Goal: Task Accomplishment & Management: Use online tool/utility

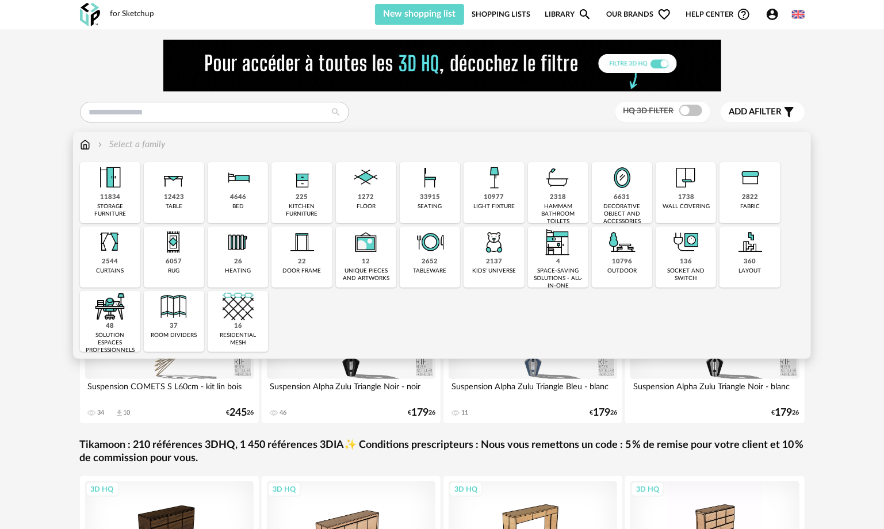
click at [113, 202] on div "11834 storage furniture" at bounding box center [110, 192] width 60 height 61
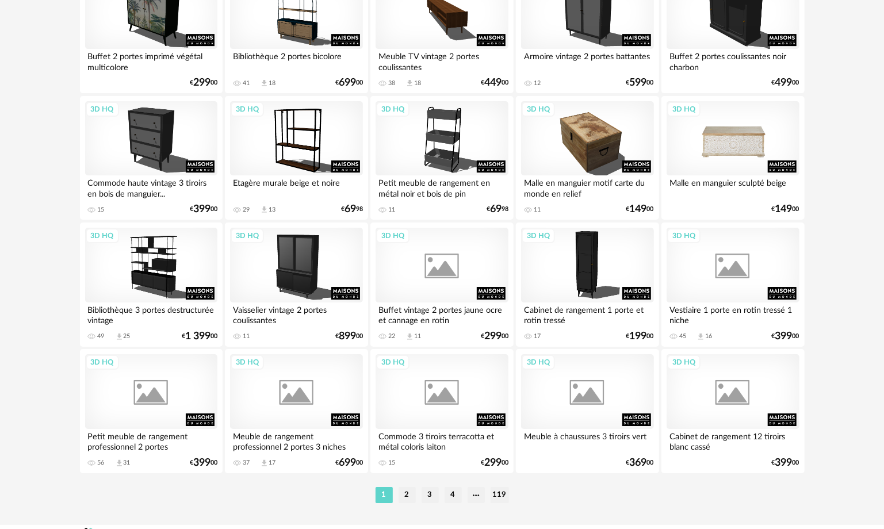
scroll to position [2299, 0]
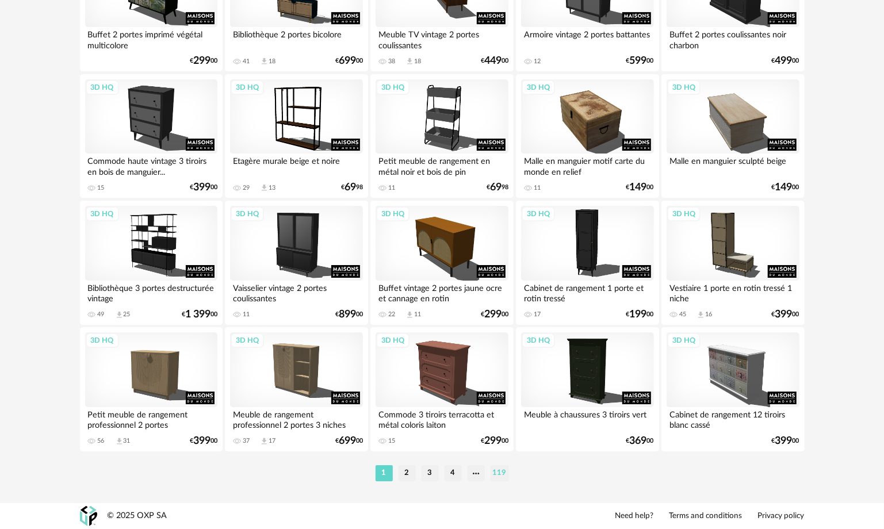
click at [502, 470] on li "119" at bounding box center [499, 473] width 18 height 16
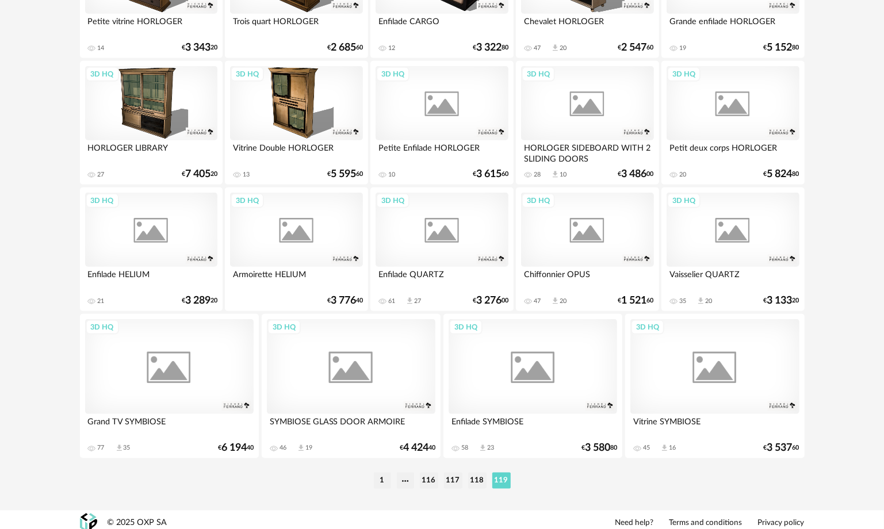
scroll to position [675, 0]
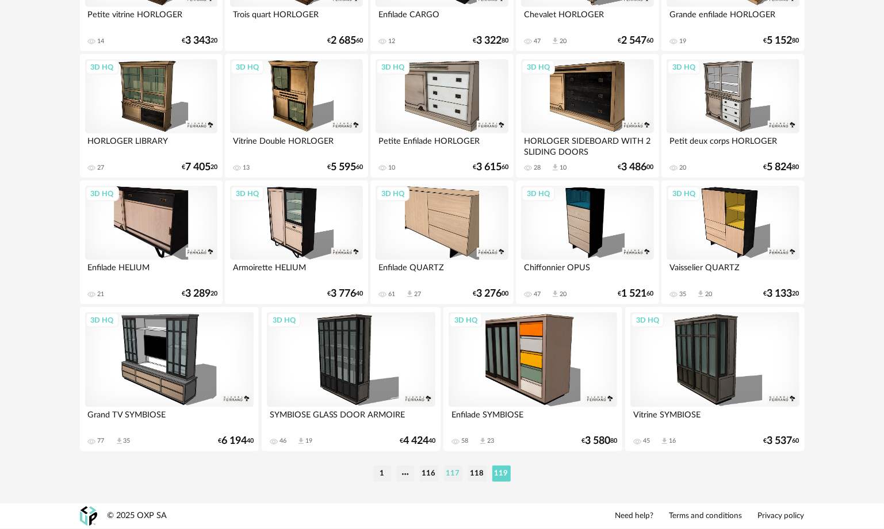
click at [458, 472] on li "117" at bounding box center [453, 474] width 18 height 16
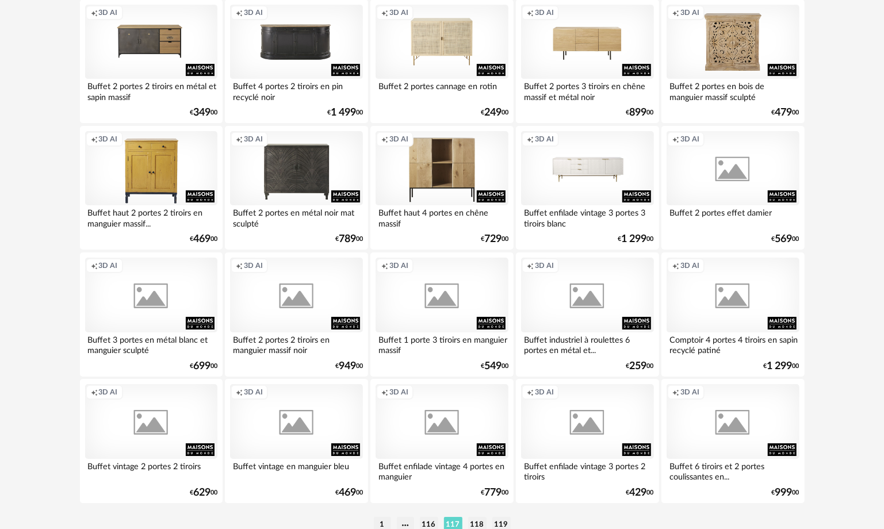
scroll to position [2299, 0]
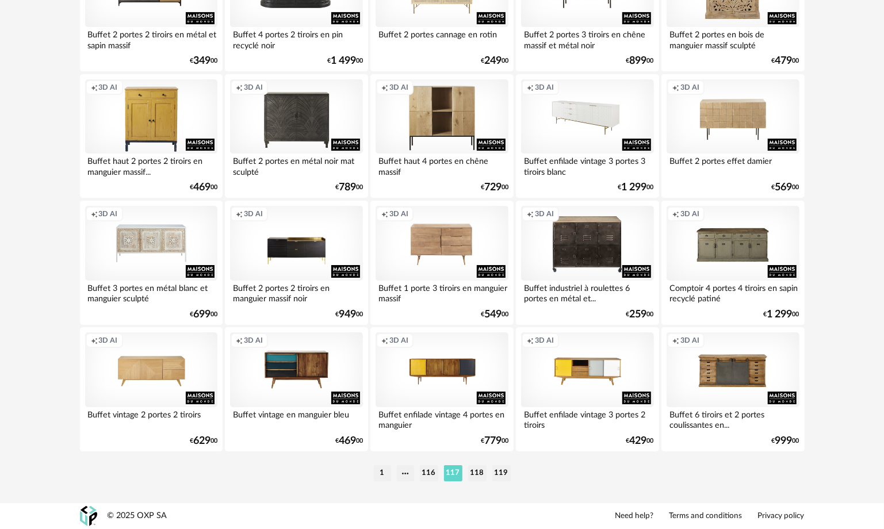
click at [609, 116] on div "Creation icon 3D AI" at bounding box center [587, 116] width 132 height 75
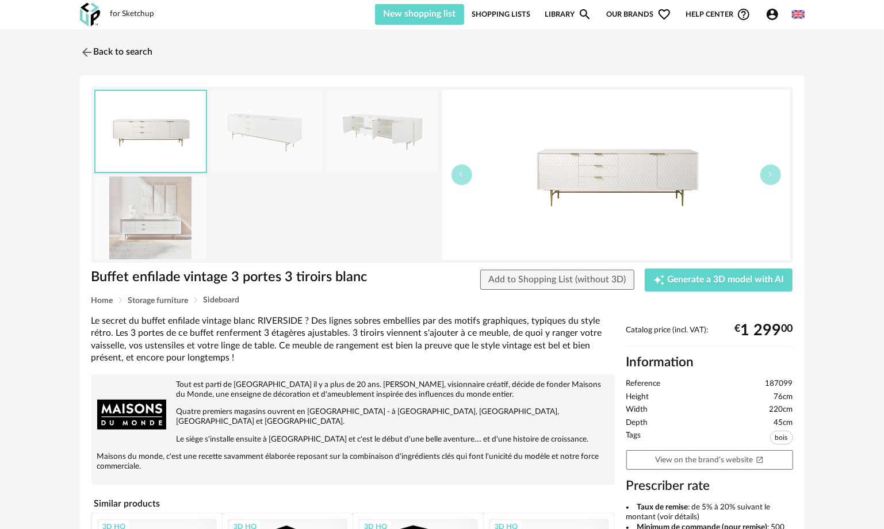
click at [168, 228] on img at bounding box center [151, 217] width 112 height 82
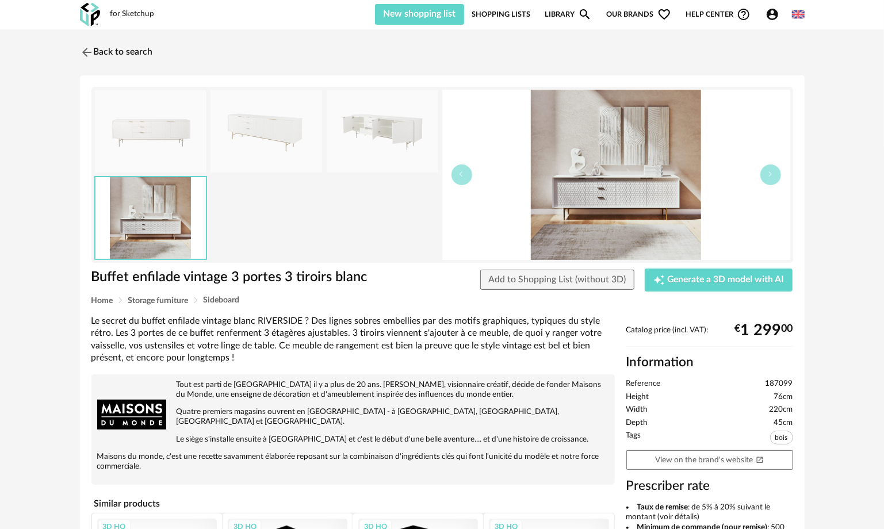
click at [364, 151] on img at bounding box center [383, 131] width 112 height 82
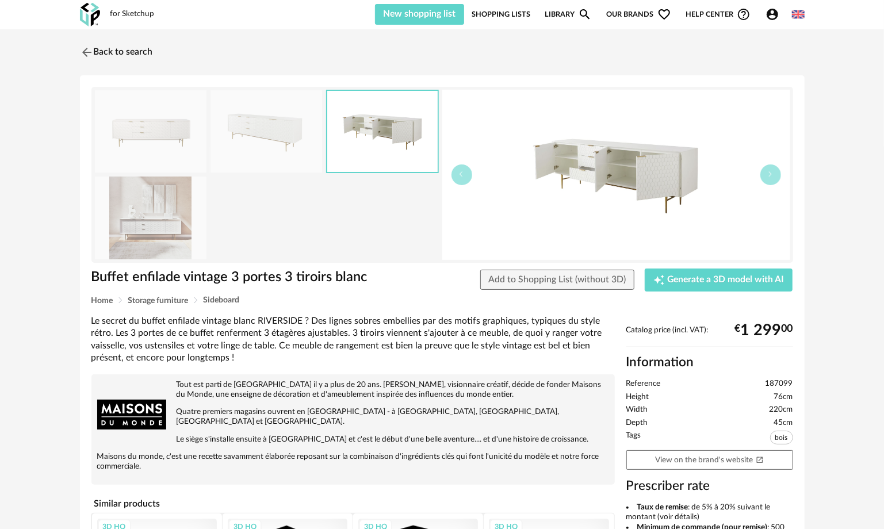
click at [174, 210] on img at bounding box center [151, 217] width 112 height 82
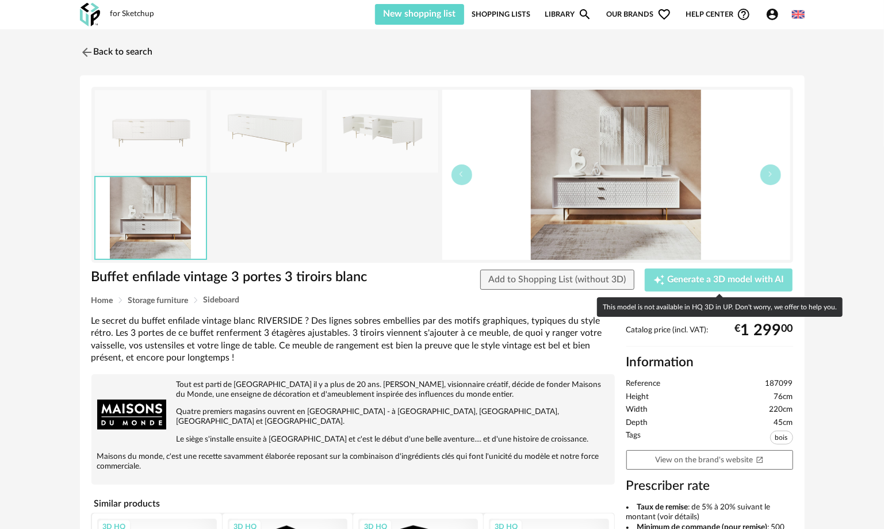
click at [667, 278] on span "Generate a 3D model with AI" at bounding box center [725, 279] width 117 height 9
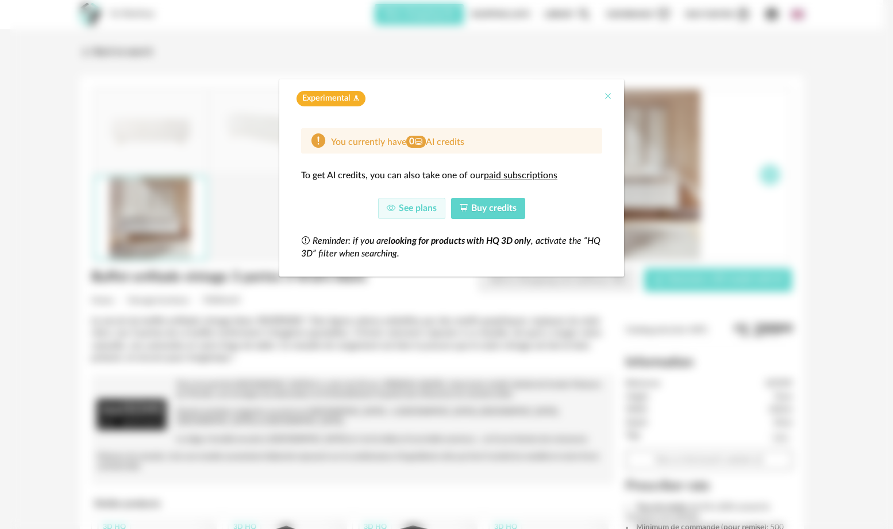
click at [612, 93] on icon "Close" at bounding box center [608, 95] width 9 height 9
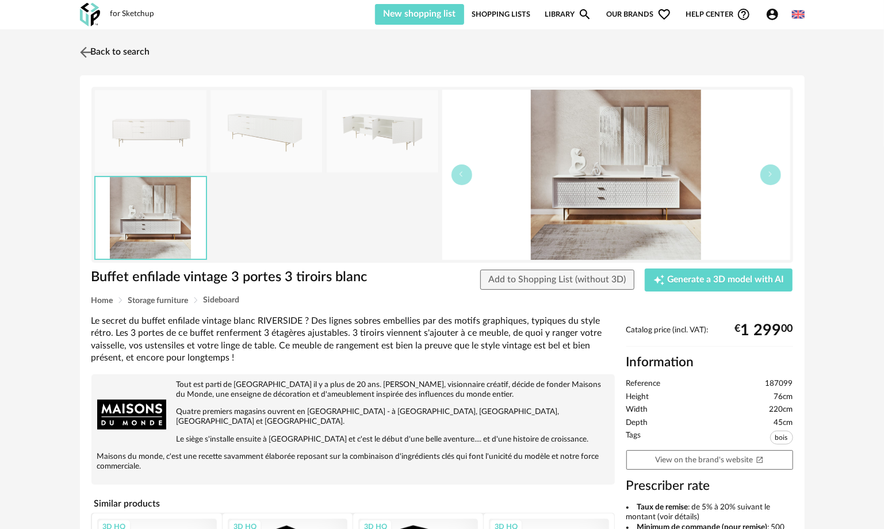
click at [89, 52] on img at bounding box center [85, 52] width 17 height 17
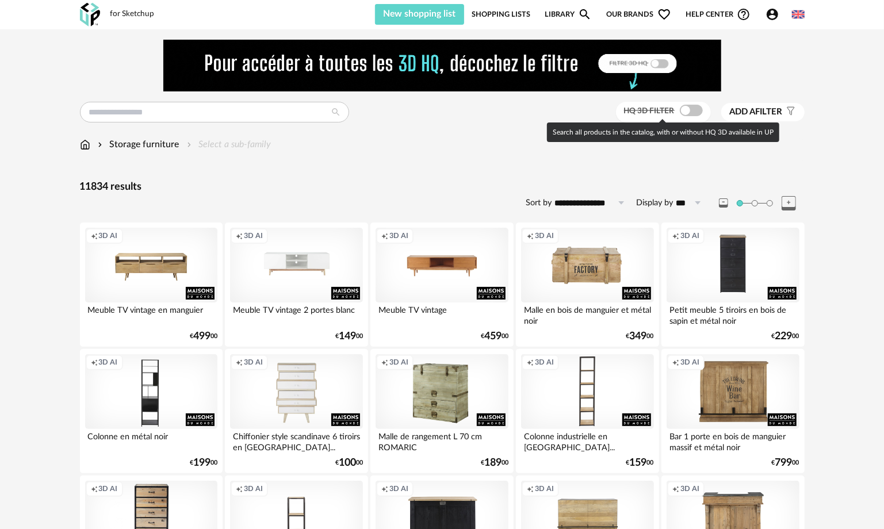
click at [666, 110] on span "HQ 3D filter" at bounding box center [649, 111] width 51 height 8
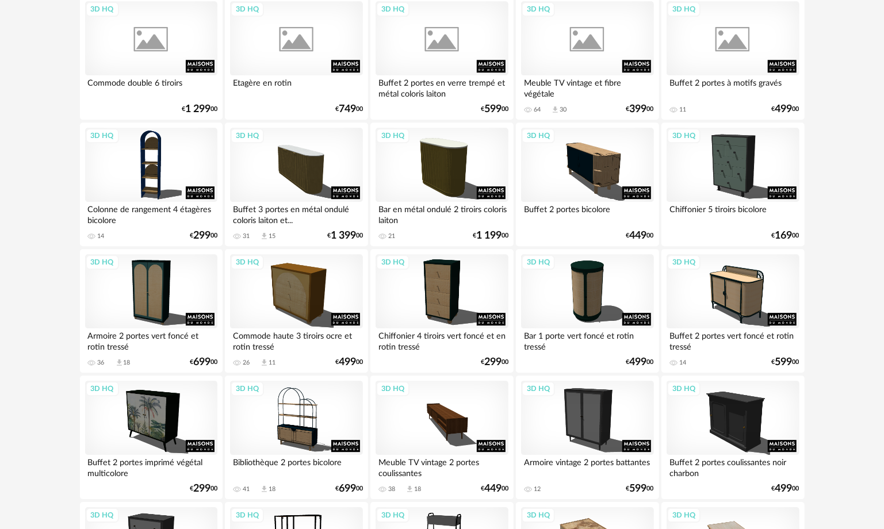
scroll to position [2299, 0]
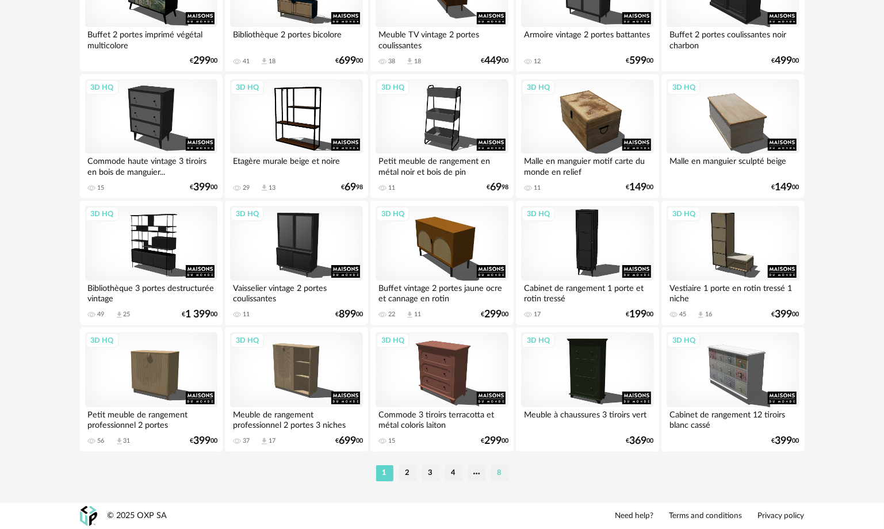
click at [502, 473] on li "8" at bounding box center [499, 473] width 17 height 16
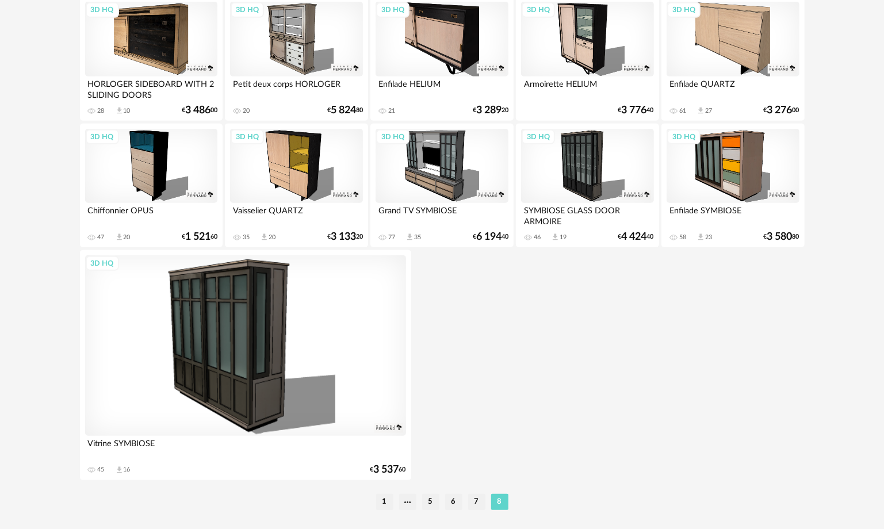
scroll to position [507, 0]
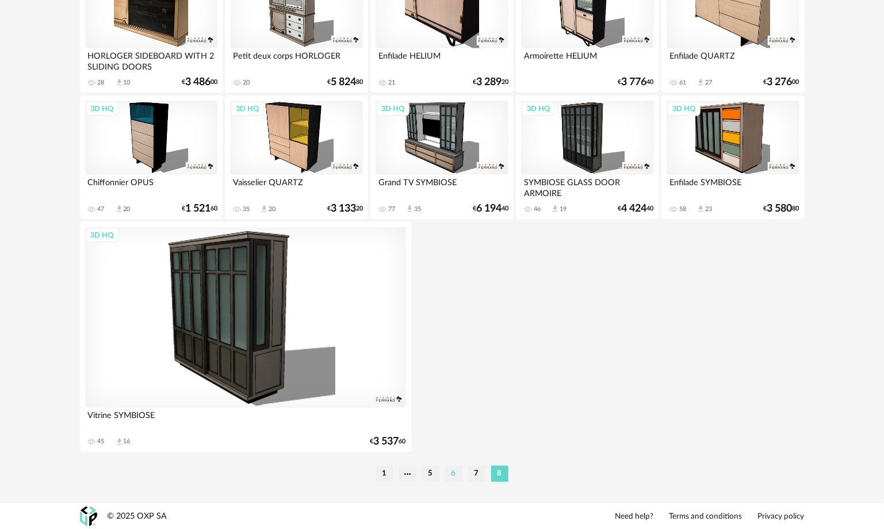
click at [445, 473] on li "6" at bounding box center [453, 474] width 17 height 16
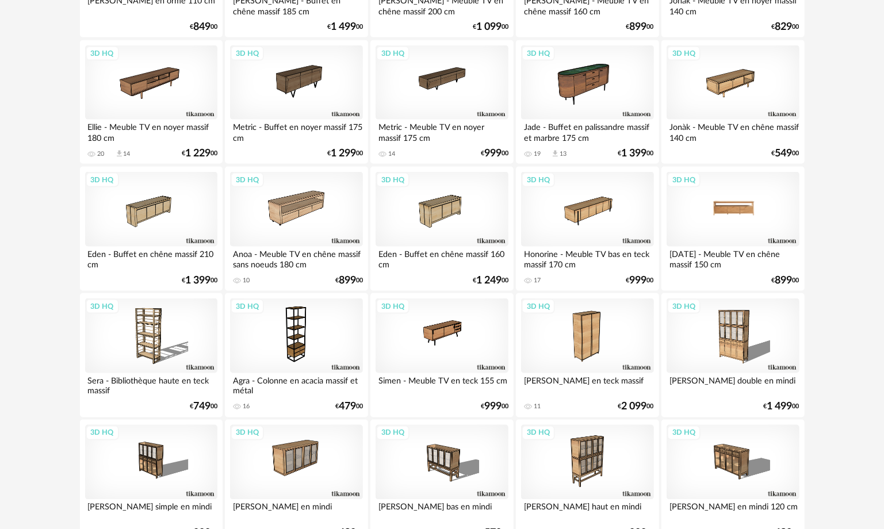
scroll to position [1035, 0]
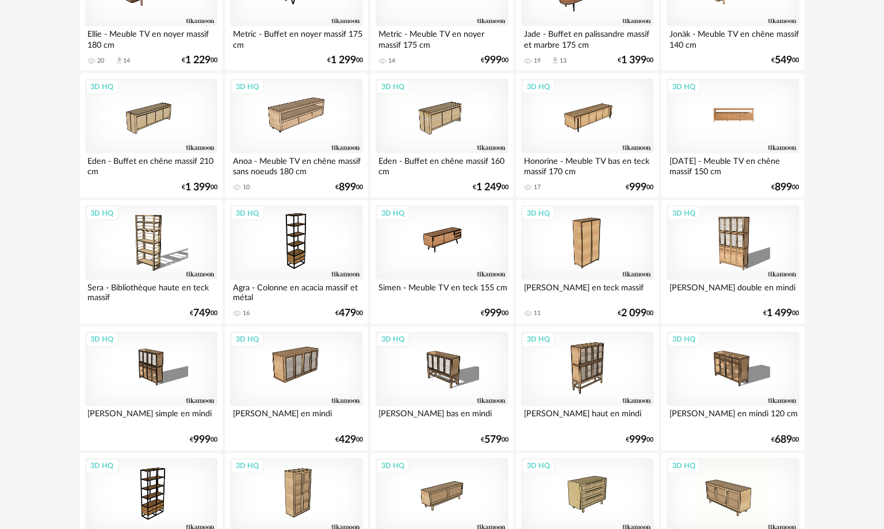
click at [716, 129] on div "3D HQ" at bounding box center [732, 116] width 132 height 75
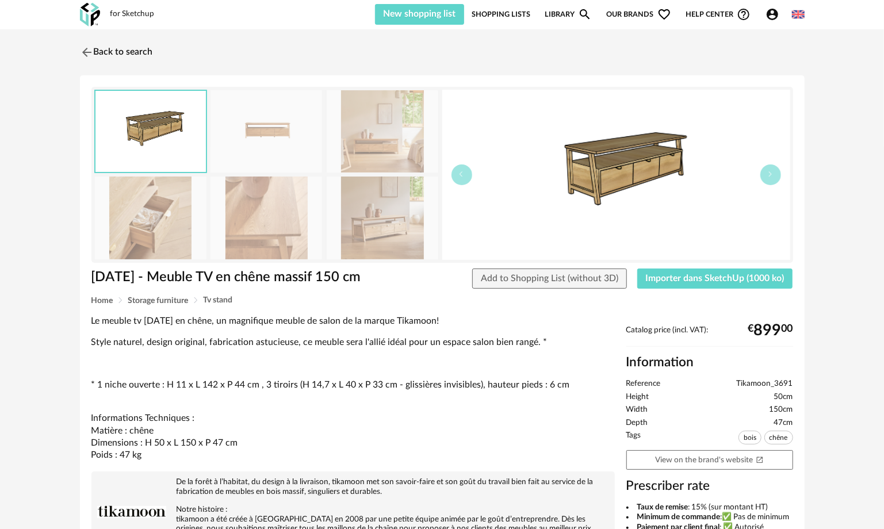
click at [379, 201] on img at bounding box center [383, 217] width 112 height 82
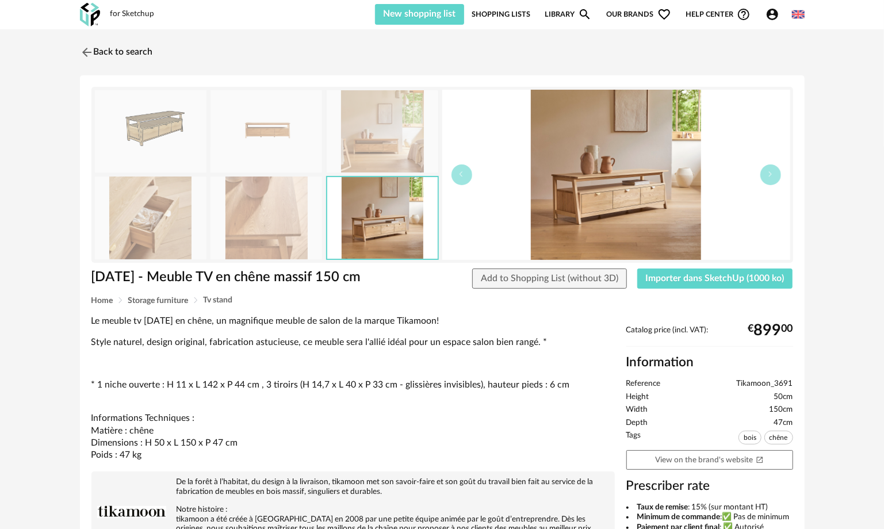
click at [401, 143] on img at bounding box center [383, 131] width 112 height 82
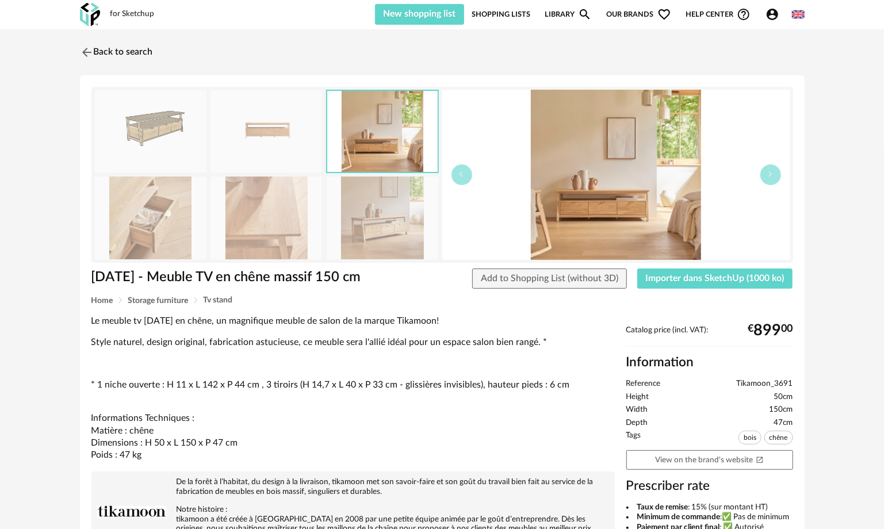
click at [375, 216] on img at bounding box center [383, 217] width 112 height 82
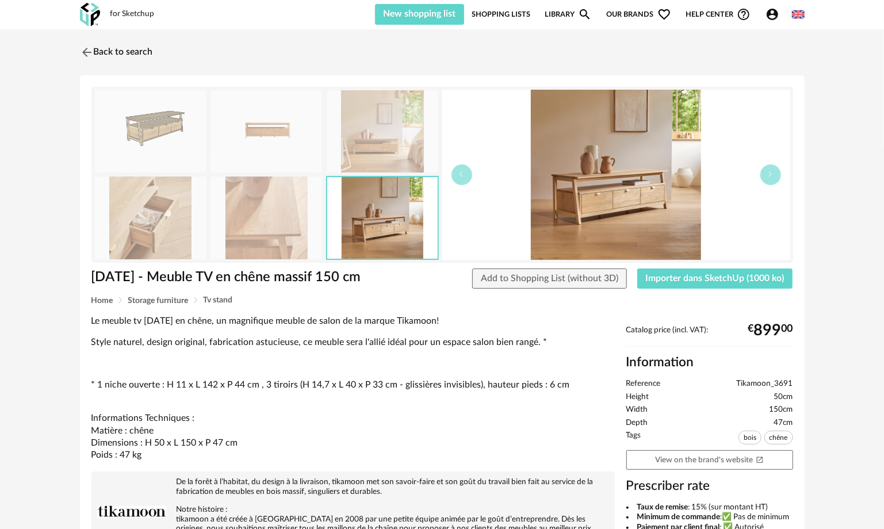
click at [157, 121] on img at bounding box center [151, 131] width 112 height 82
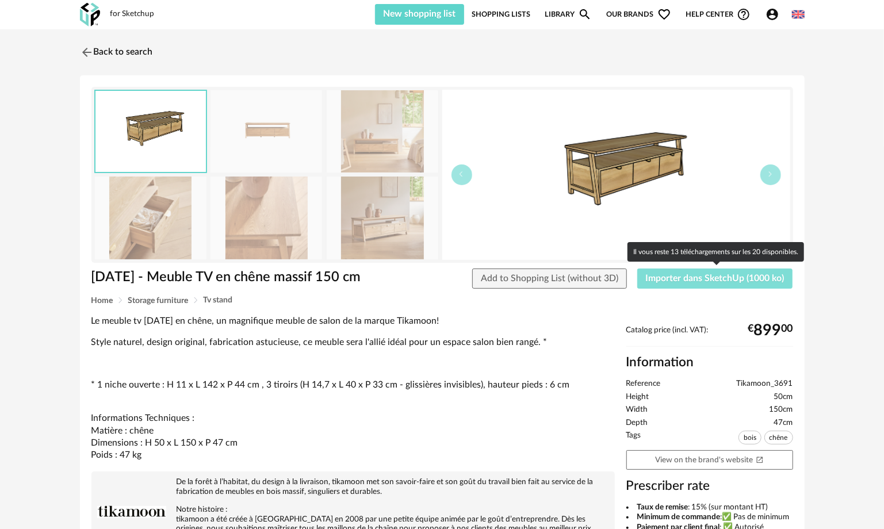
click at [697, 283] on button "Importer dans SketchUp (1000 ko)" at bounding box center [715, 278] width 156 height 21
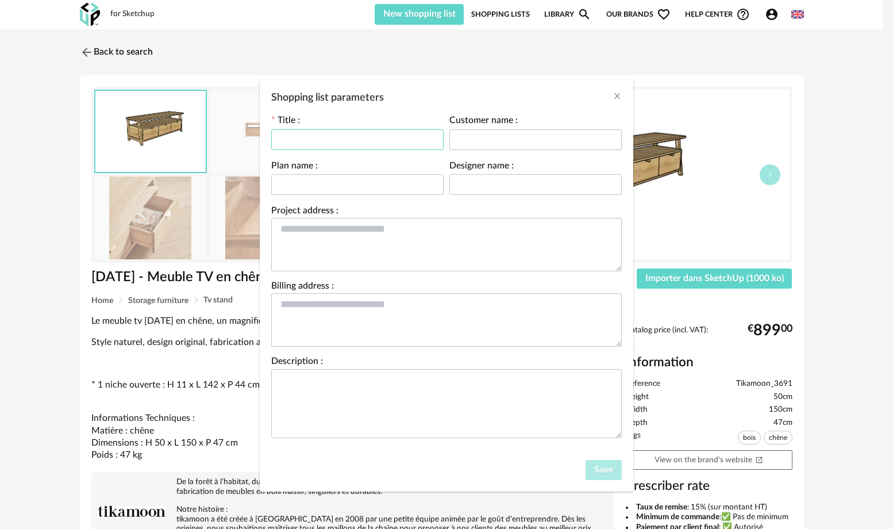
click at [329, 143] on input "Shopping list parameters" at bounding box center [357, 139] width 172 height 21
type input "*****"
drag, startPoint x: 489, startPoint y: 134, endPoint x: 470, endPoint y: 158, distance: 29.9
click at [489, 134] on input "*" at bounding box center [536, 139] width 172 height 21
type input "*******"
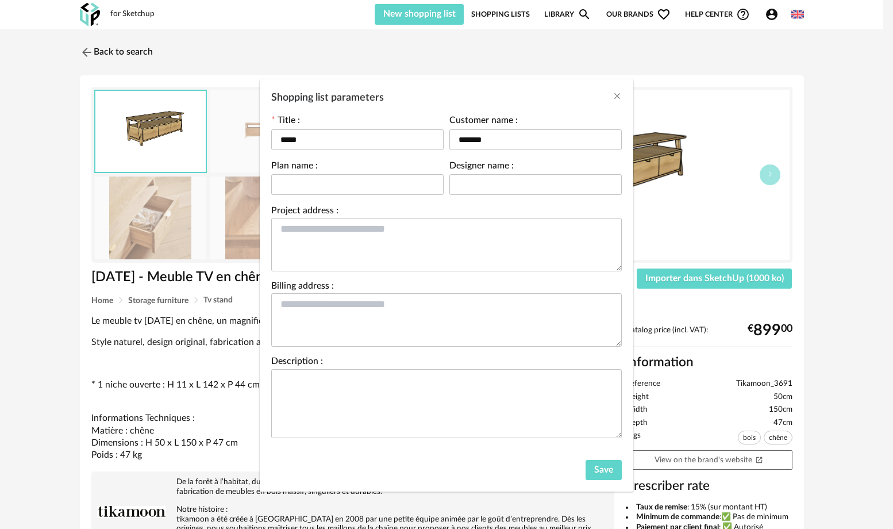
click at [339, 198] on div "Plan name :" at bounding box center [357, 184] width 178 height 45
click at [332, 189] on input "Shopping list parameters" at bounding box center [357, 184] width 172 height 21
type input "**"
click at [491, 183] on input "Shopping list parameters" at bounding box center [536, 184] width 172 height 21
type input "*****"
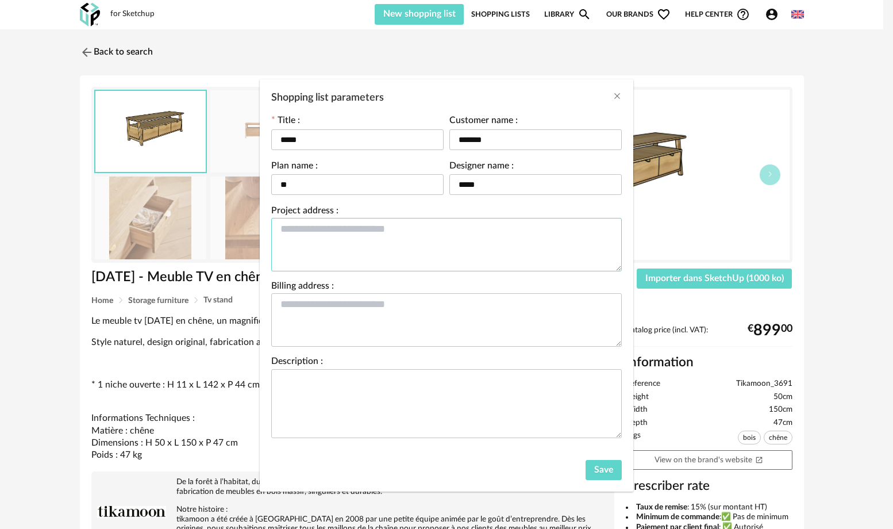
click at [345, 236] on textarea "Shopping list parameters" at bounding box center [446, 244] width 351 height 53
type textarea "*****"
click at [327, 305] on textarea "Shopping list parameters" at bounding box center [446, 319] width 351 height 53
type textarea "******"
click at [325, 376] on textarea "Shopping list parameters" at bounding box center [446, 403] width 351 height 69
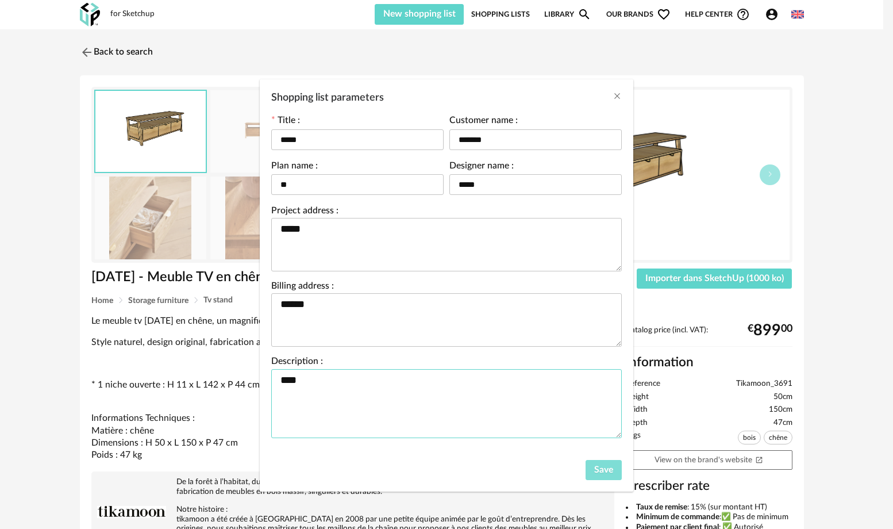
type textarea "****"
click at [610, 469] on span "Save" at bounding box center [603, 469] width 19 height 9
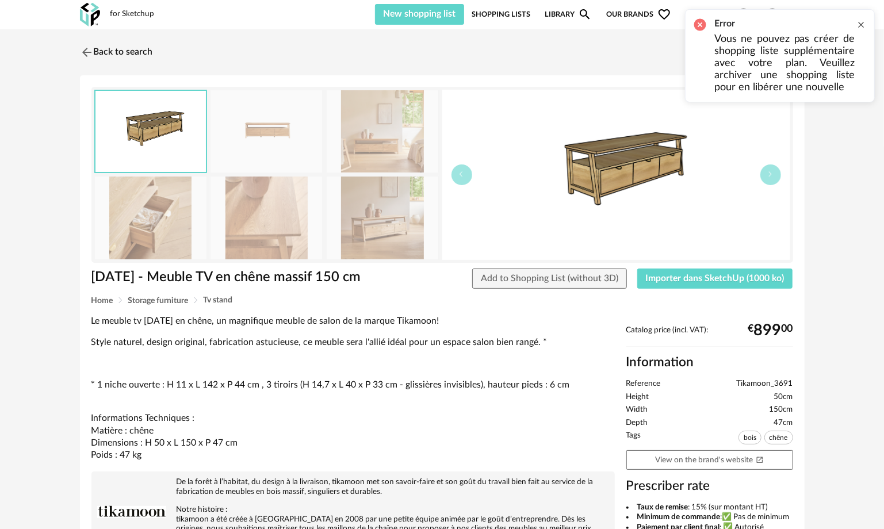
click at [859, 26] on div at bounding box center [860, 24] width 9 height 9
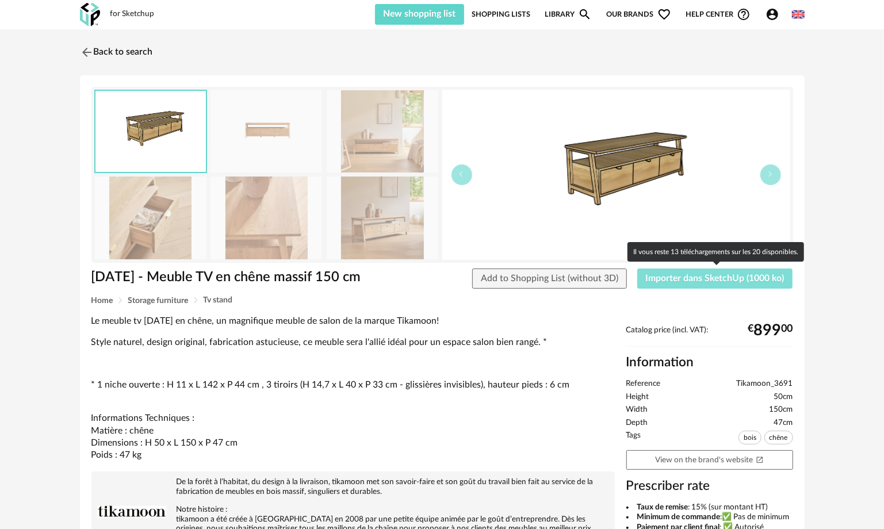
click at [682, 277] on span "Importer dans SketchUp (1000 ko)" at bounding box center [715, 278] width 139 height 9
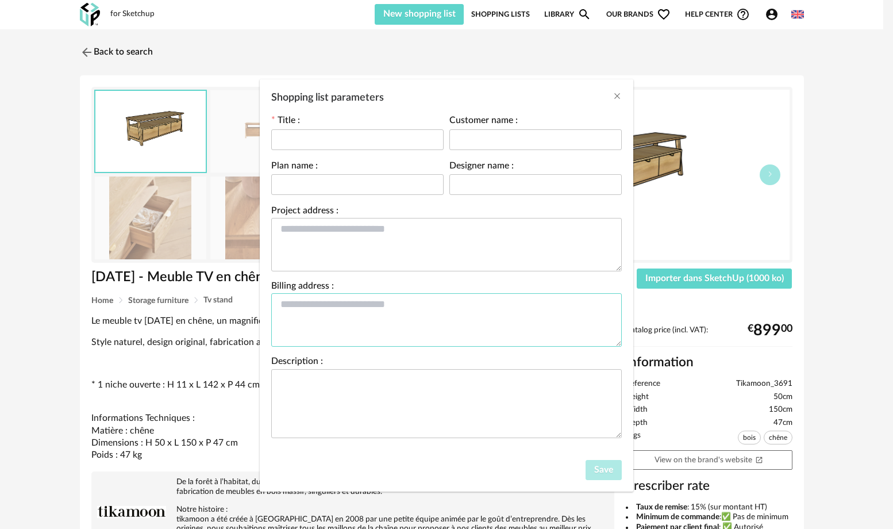
click at [372, 309] on textarea "Shopping list parameters" at bounding box center [446, 319] width 351 height 53
click at [331, 386] on textarea "Shopping list parameters" at bounding box center [446, 403] width 351 height 69
click at [331, 313] on textarea "Shopping list parameters" at bounding box center [446, 319] width 351 height 53
click at [344, 252] on textarea "Shopping list parameters" at bounding box center [446, 244] width 351 height 53
click at [316, 138] on input "Shopping list parameters" at bounding box center [357, 139] width 172 height 21
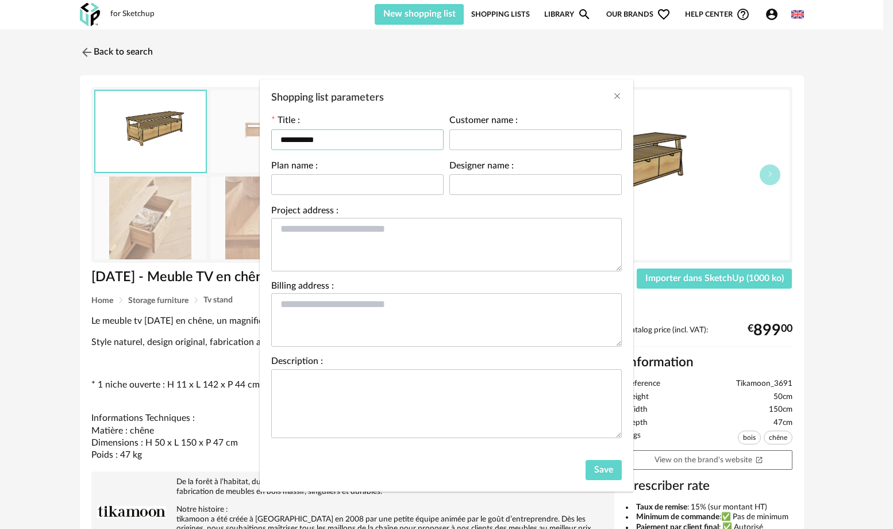
type input "**********"
type input "*****"
type input "********"
type input "*****"
type textarea "**********"
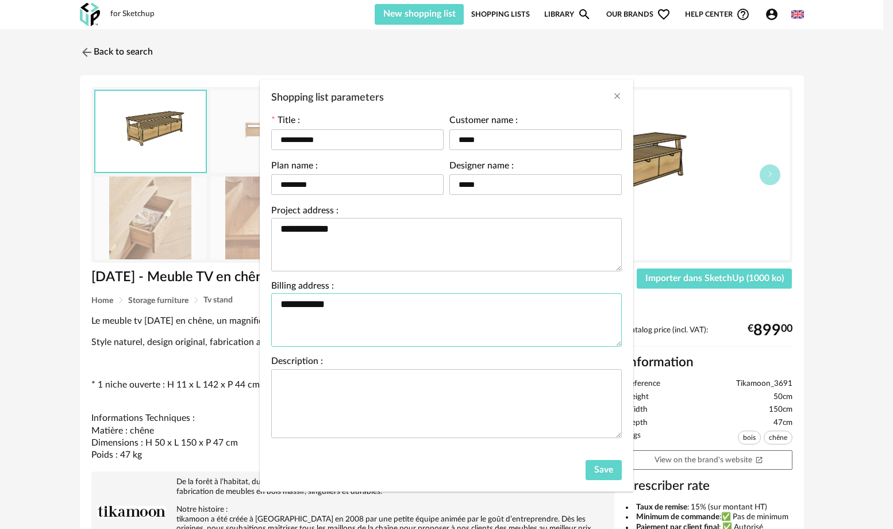
type textarea "**********"
drag, startPoint x: 381, startPoint y: 308, endPoint x: 185, endPoint y: 308, distance: 196.0
click at [185, 308] on div "**********" at bounding box center [446, 264] width 893 height 529
type textarea "**********"
click at [381, 424] on textarea "Shopping list parameters" at bounding box center [446, 403] width 351 height 69
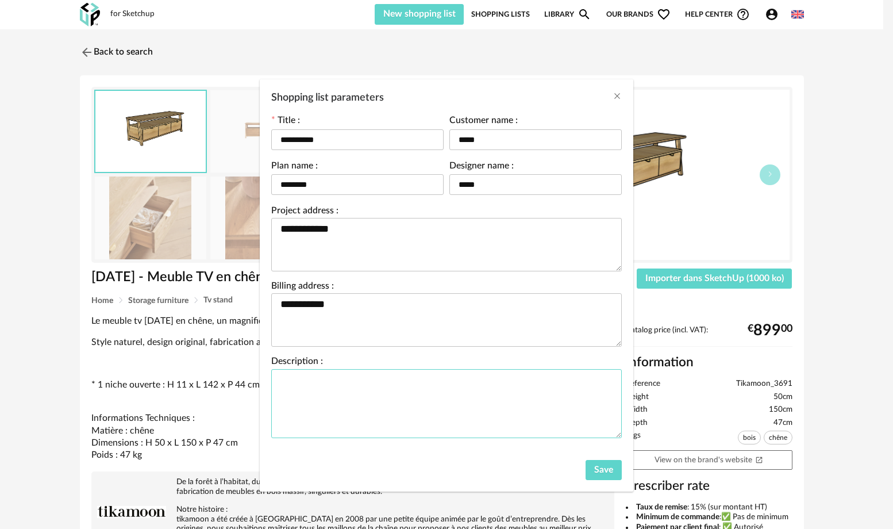
click at [355, 390] on textarea "Shopping list parameters" at bounding box center [446, 403] width 351 height 69
type textarea "**********"
click at [598, 475] on button "Save" at bounding box center [604, 470] width 36 height 21
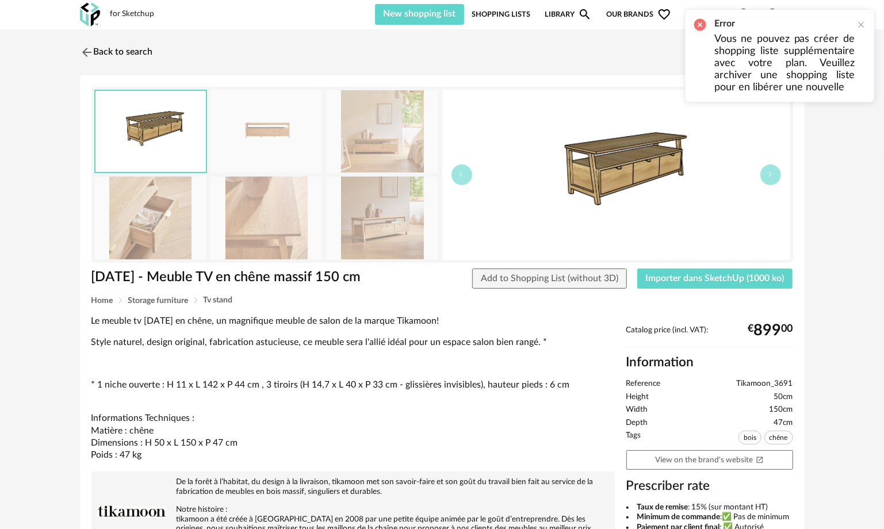
drag, startPoint x: 817, startPoint y: 74, endPoint x: 827, endPoint y: 245, distance: 171.6
click at [824, 243] on div "Back to search [DATE] - Meuble TV en chêne massif 150 cm [DATE] - Meuble TV en …" at bounding box center [442, 400] width 884 height 743
click at [367, 120] on img at bounding box center [383, 131] width 112 height 82
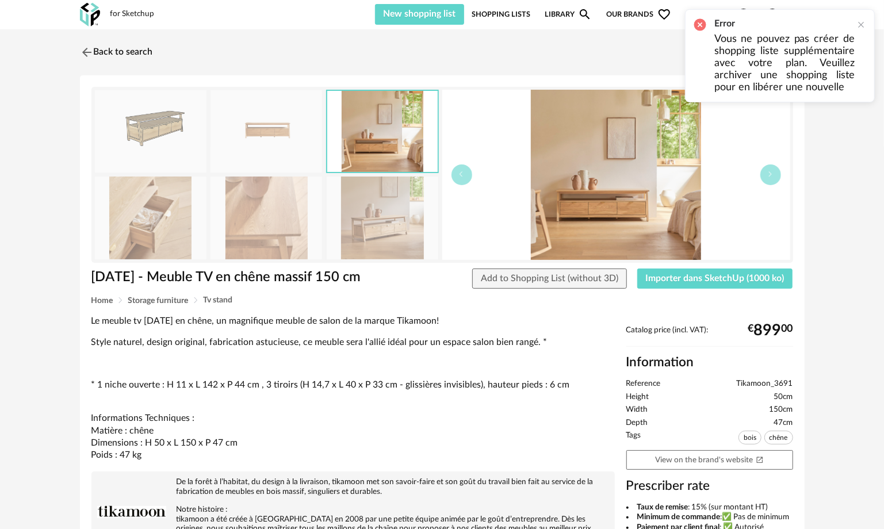
click at [383, 206] on img at bounding box center [383, 217] width 112 height 82
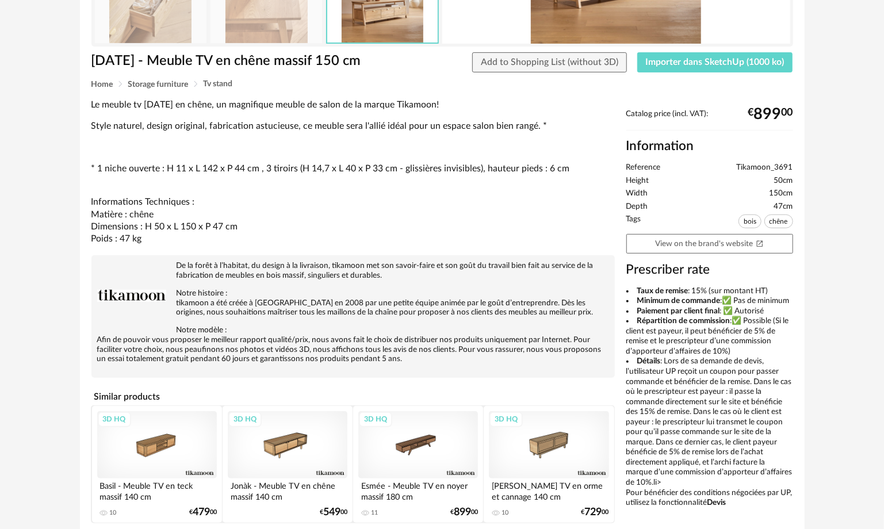
scroll to position [268, 0]
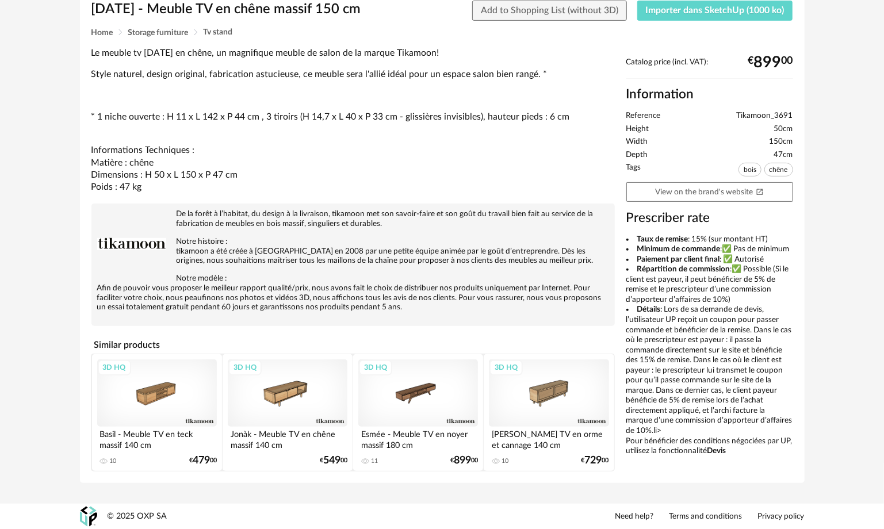
click at [432, 393] on div "3D HQ" at bounding box center [418, 392] width 120 height 67
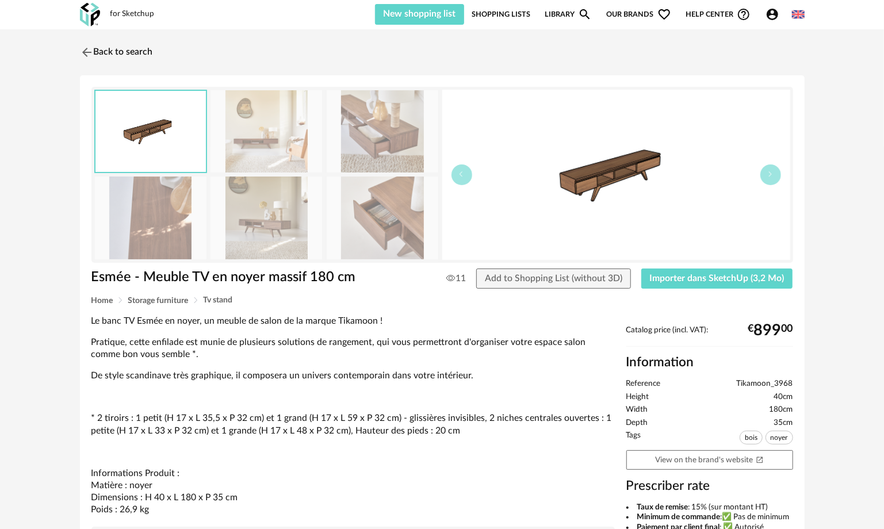
click at [406, 148] on img at bounding box center [383, 131] width 112 height 82
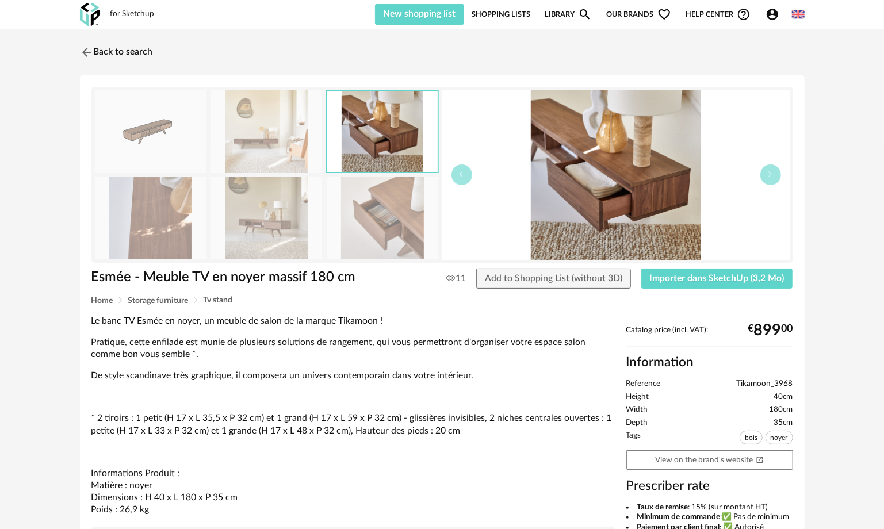
click at [398, 211] on img at bounding box center [383, 217] width 112 height 82
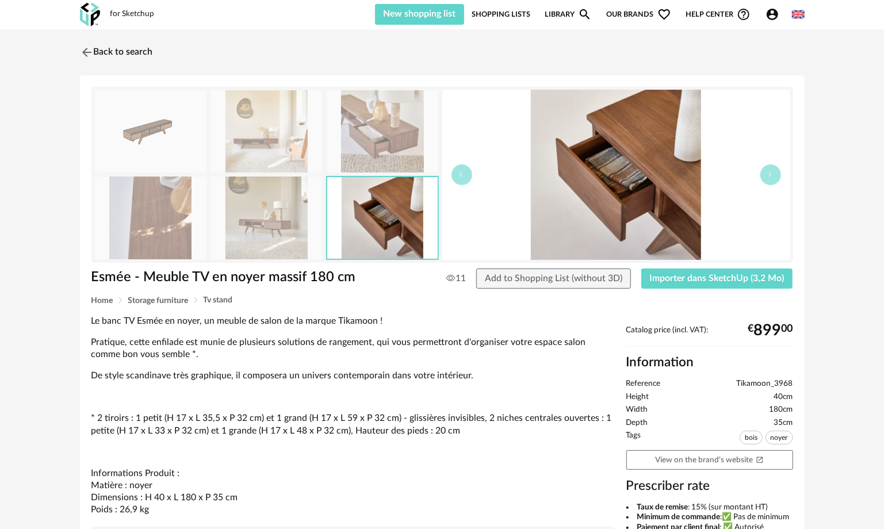
click at [297, 210] on img at bounding box center [266, 217] width 112 height 82
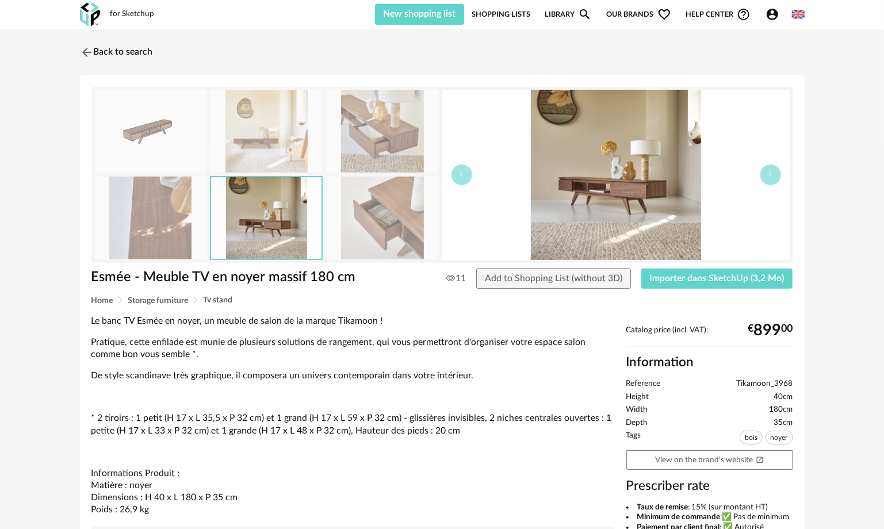
click at [186, 202] on img at bounding box center [151, 217] width 112 height 82
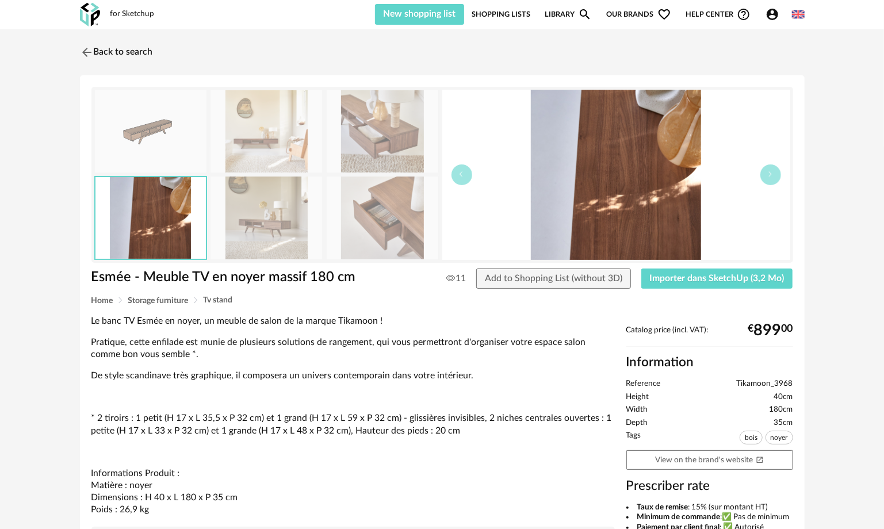
click at [160, 128] on img at bounding box center [151, 131] width 112 height 82
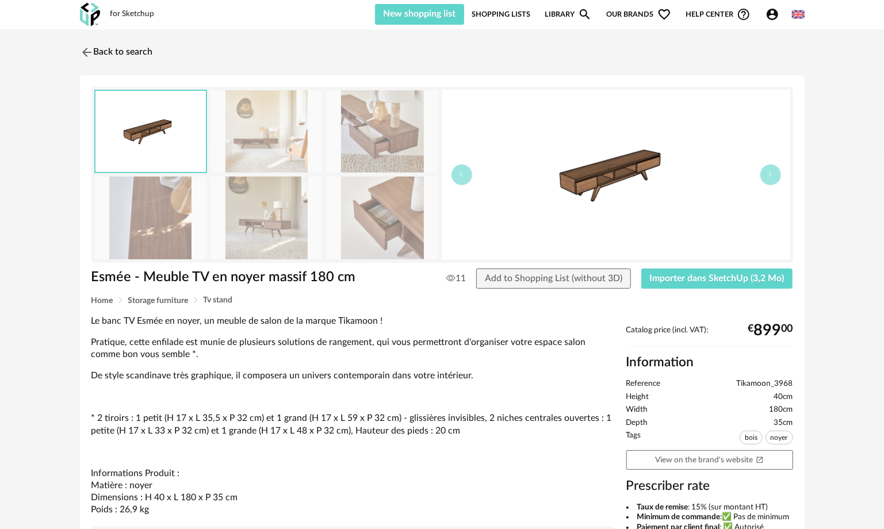
click at [371, 222] on img at bounding box center [383, 217] width 112 height 82
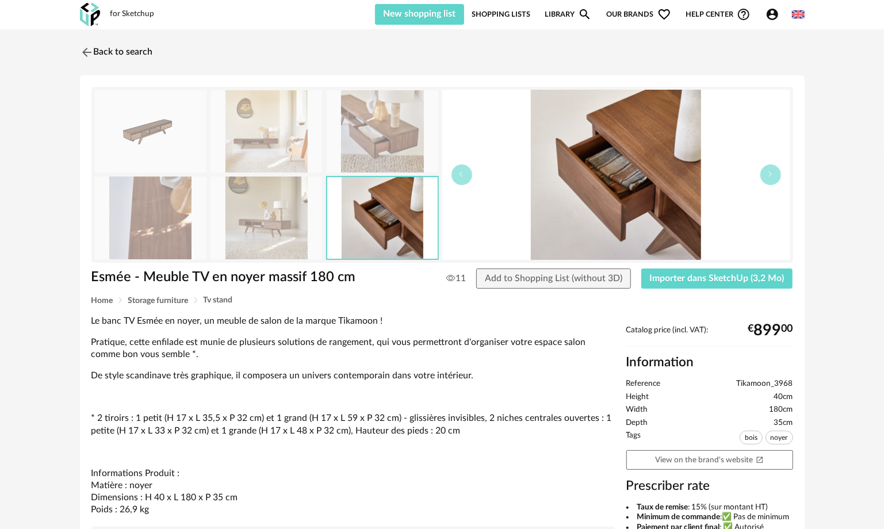
click at [292, 145] on img at bounding box center [266, 131] width 112 height 82
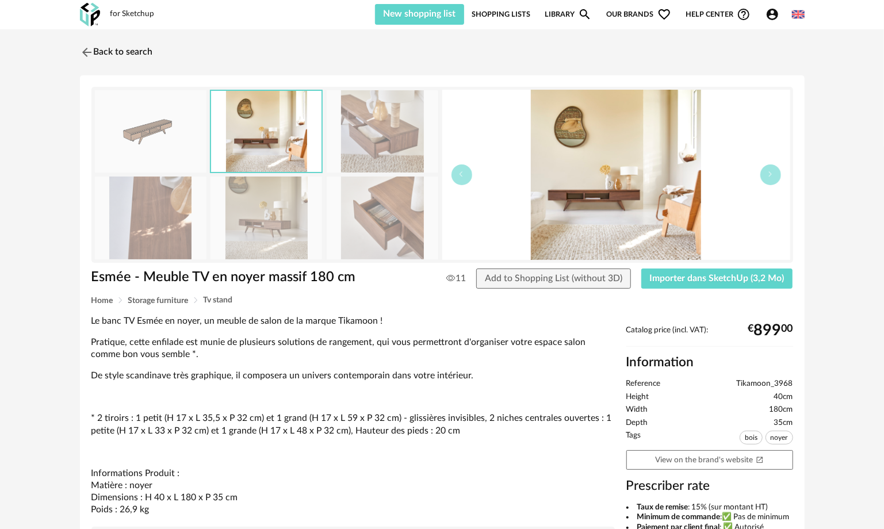
click at [162, 151] on img at bounding box center [151, 131] width 112 height 82
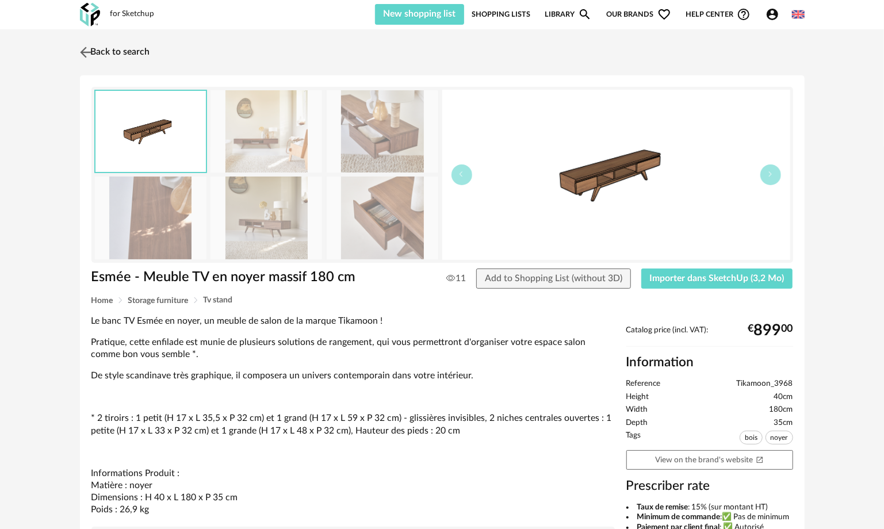
click at [79, 55] on img at bounding box center [85, 52] width 17 height 17
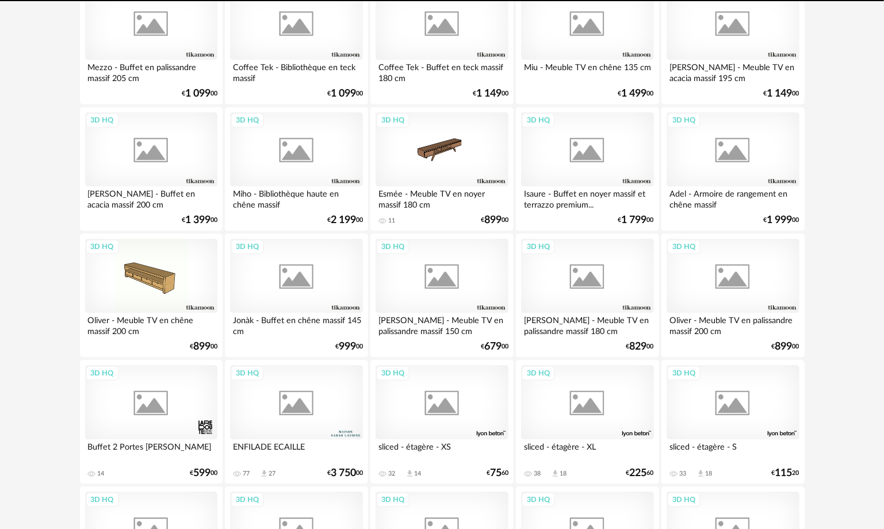
scroll to position [1940, 0]
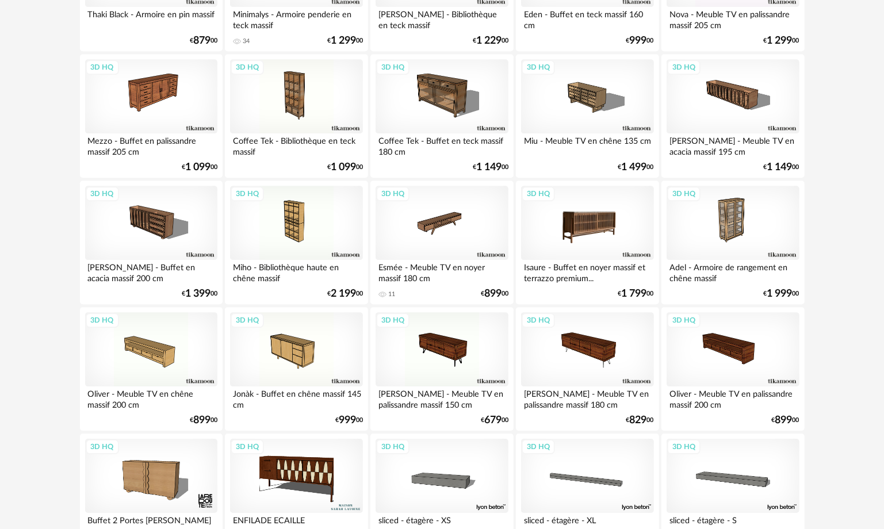
click at [585, 221] on div "3D HQ" at bounding box center [587, 223] width 132 height 75
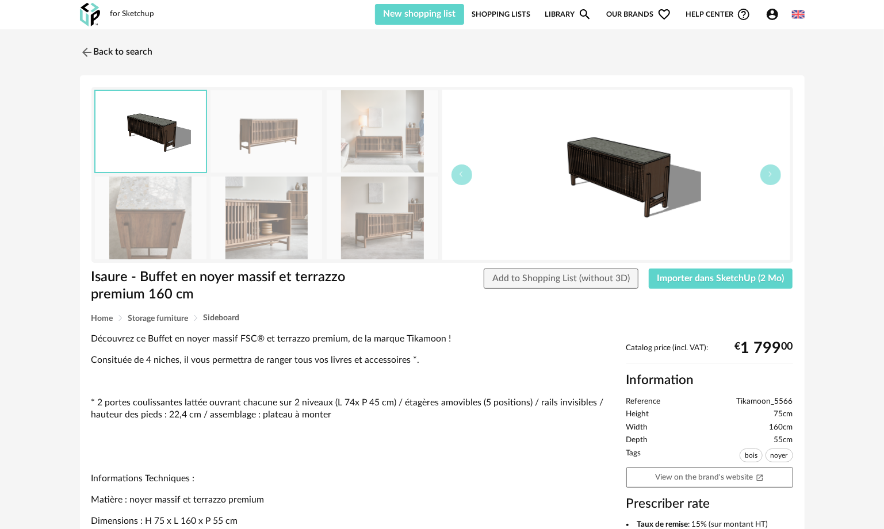
click at [400, 145] on img at bounding box center [383, 131] width 112 height 82
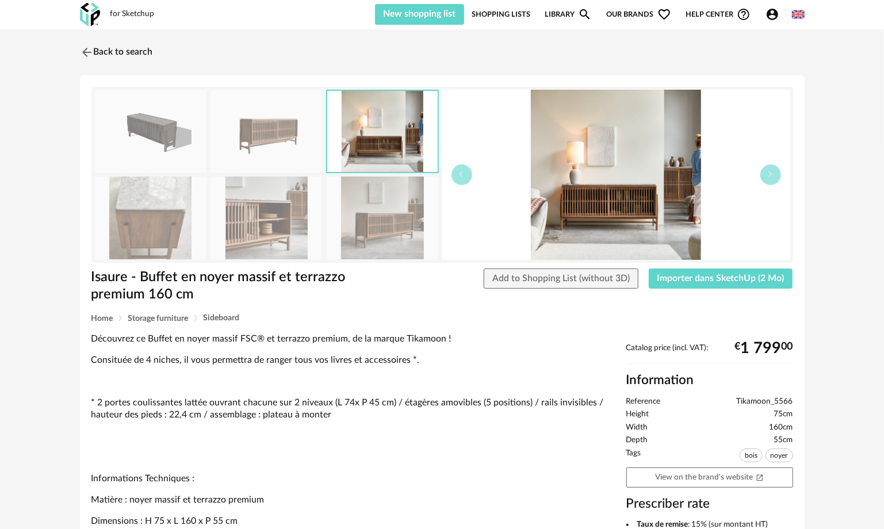
click at [385, 221] on img at bounding box center [383, 217] width 112 height 82
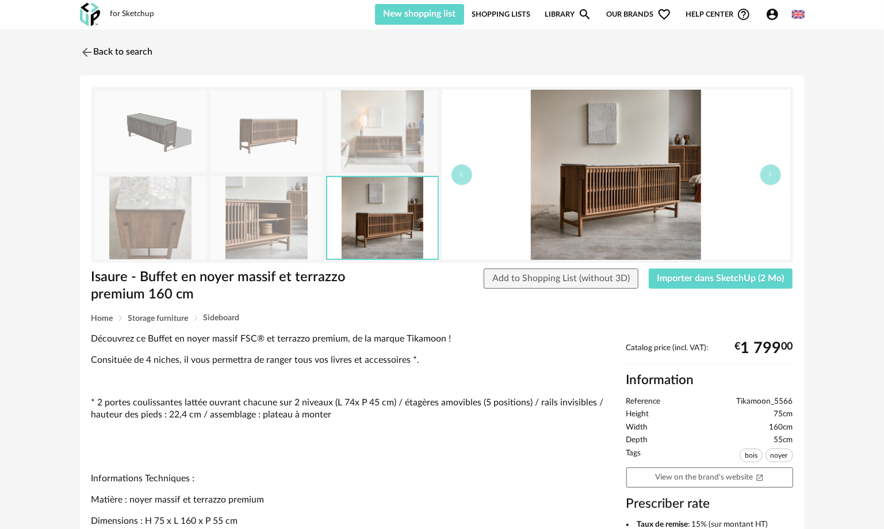
click at [168, 232] on img at bounding box center [151, 217] width 112 height 82
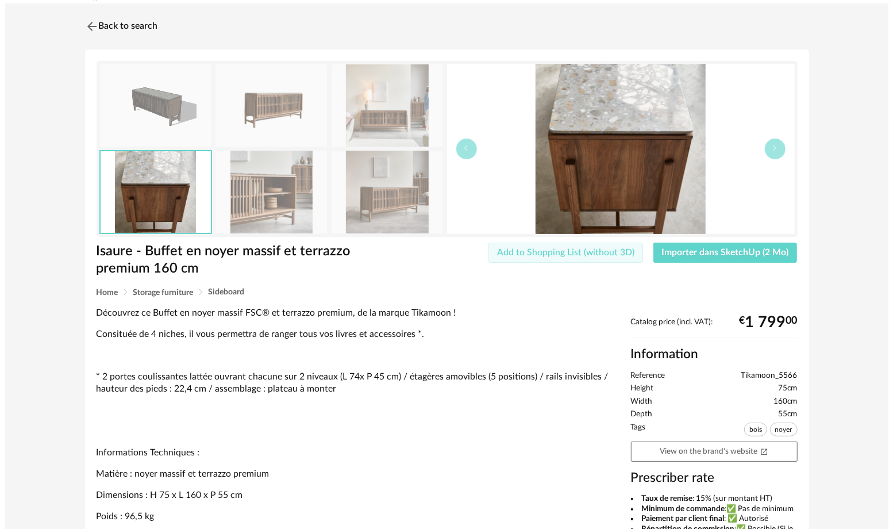
scroll to position [115, 0]
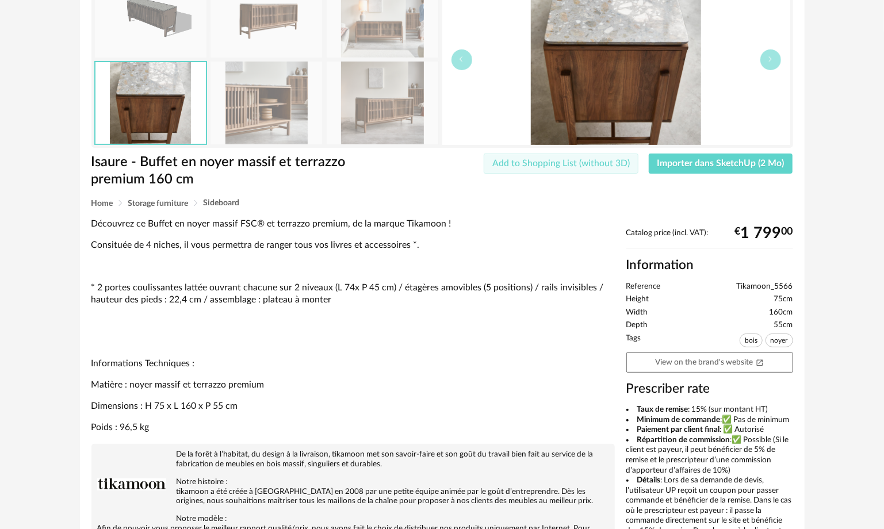
click at [631, 172] on button "Add to Shopping List (without 3D)" at bounding box center [560, 163] width 155 height 21
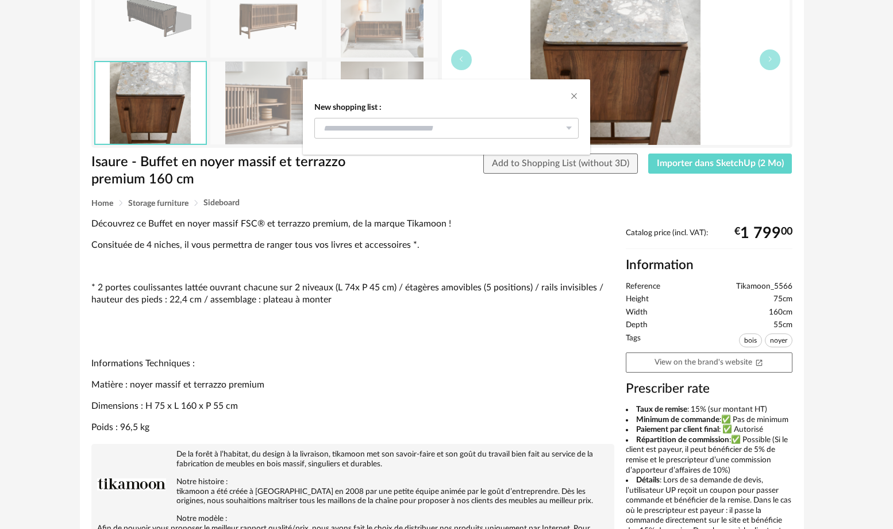
click at [647, 87] on div "New shopping list : gdfh 0 sd 0 hdg 2 New shopping list" at bounding box center [446, 264] width 893 height 529
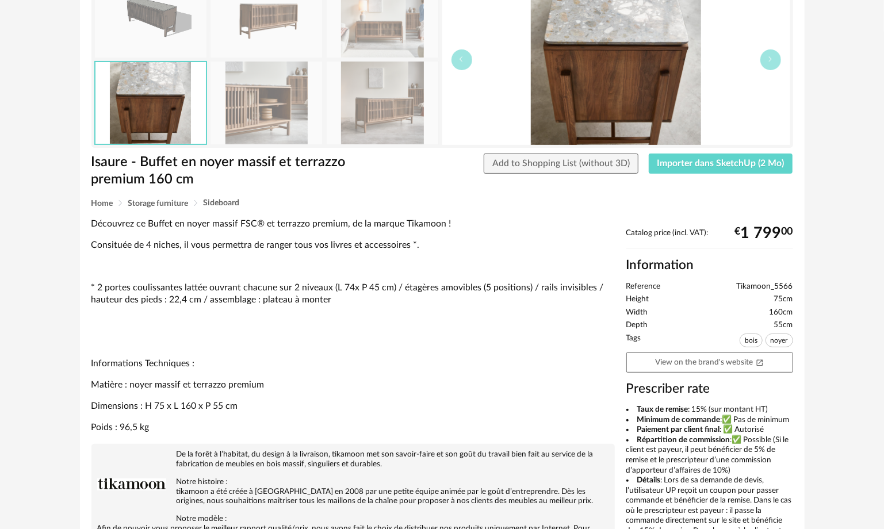
click at [596, 93] on img at bounding box center [616, 60] width 348 height 170
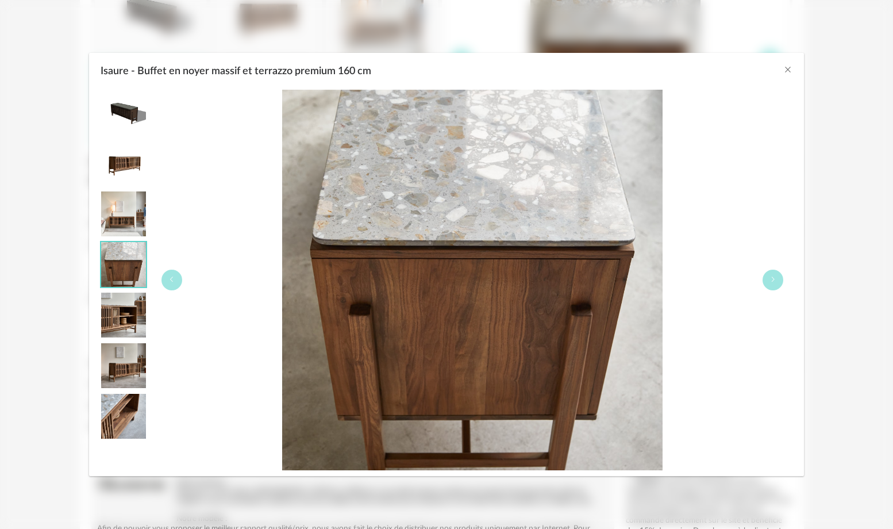
drag, startPoint x: 513, startPoint y: 260, endPoint x: 454, endPoint y: 347, distance: 104.7
click at [454, 347] on img "Isaure - Buffet en noyer massif et terrazzo premium 160 cm" at bounding box center [472, 280] width 381 height 381
click at [128, 116] on img "Isaure - Buffet en noyer massif et terrazzo premium 160 cm" at bounding box center [123, 112] width 45 height 45
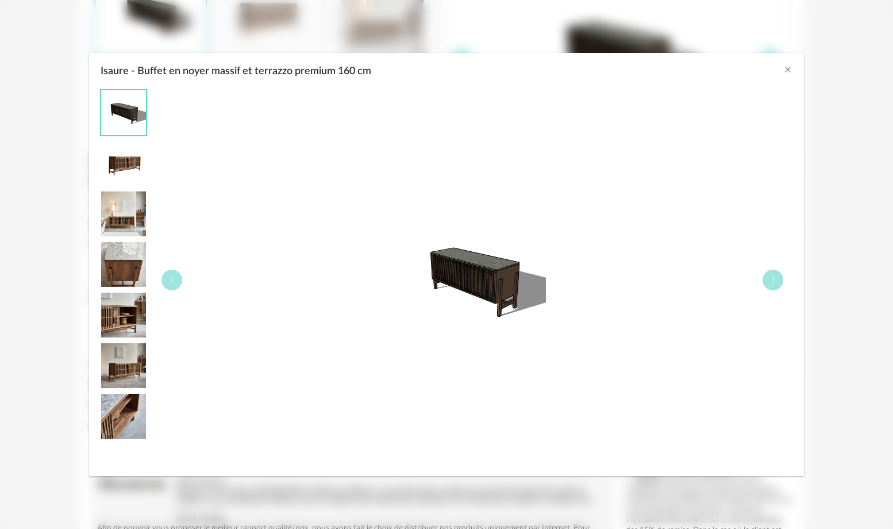
click at [491, 289] on img "Isaure - Buffet en noyer massif et terrazzo premium 160 cm" at bounding box center [472, 279] width 147 height 147
click at [133, 194] on img "Isaure - Buffet en noyer massif et terrazzo premium 160 cm" at bounding box center [123, 213] width 45 height 45
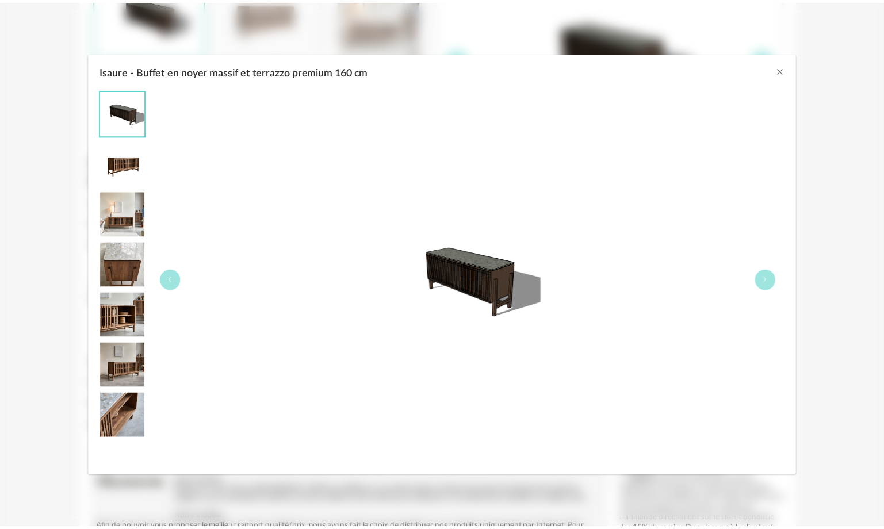
scroll to position [115, 0]
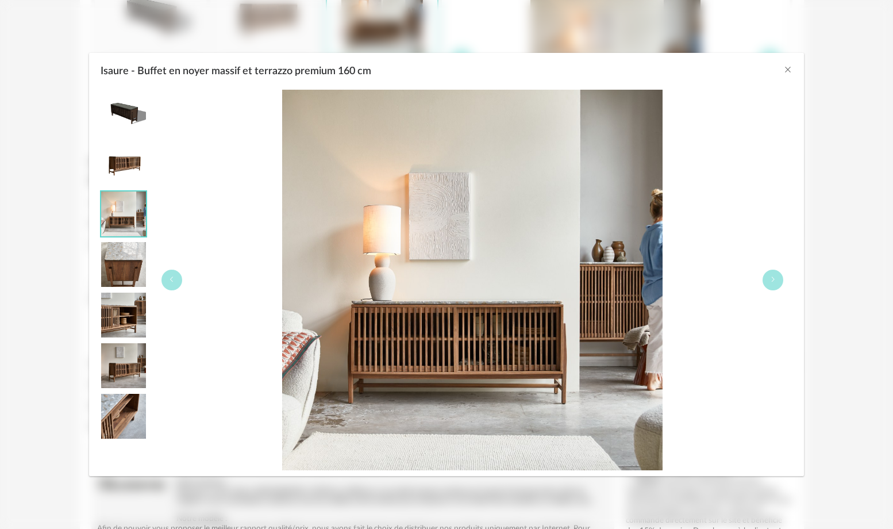
click at [129, 170] on img "Isaure - Buffet en noyer massif et terrazzo premium 160 cm" at bounding box center [123, 163] width 45 height 45
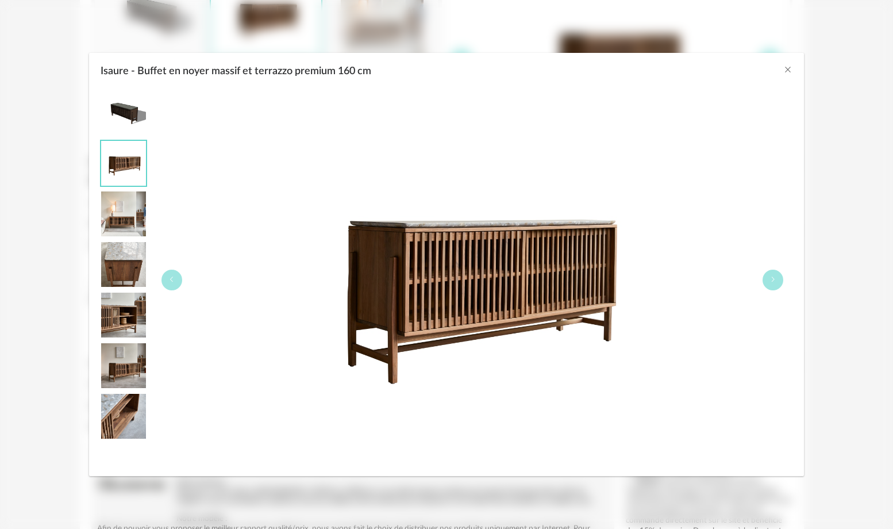
click at [298, 414] on img "Isaure - Buffet en noyer massif et terrazzo premium 160 cm" at bounding box center [472, 280] width 381 height 381
drag, startPoint x: 97, startPoint y: 328, endPoint x: 116, endPoint y: 325, distance: 19.1
click at [98, 328] on div "Isaure - Buffet en noyer massif et terrazzo premium 160 cm" at bounding box center [446, 280] width 715 height 392
click at [117, 324] on img "Isaure - Buffet en noyer massif et terrazzo premium 160 cm" at bounding box center [123, 315] width 45 height 45
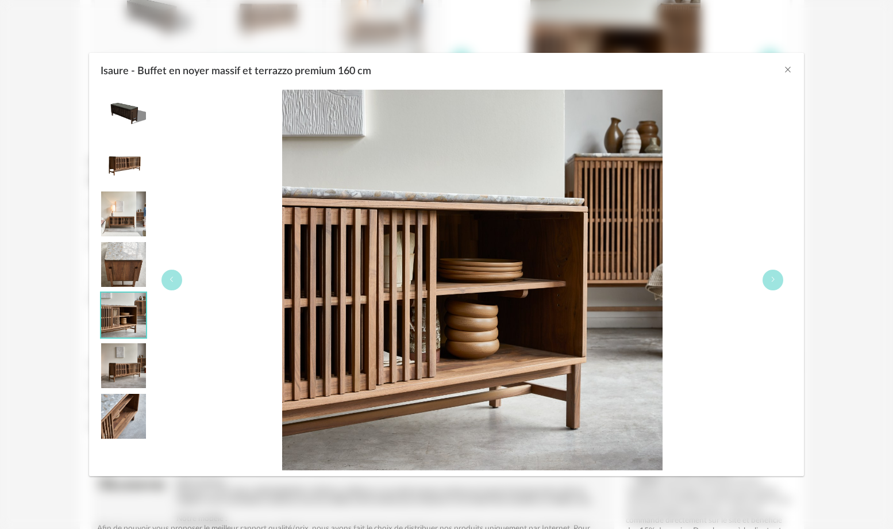
click at [124, 325] on img "Isaure - Buffet en noyer massif et terrazzo premium 160 cm" at bounding box center [123, 315] width 45 height 45
click at [129, 376] on img "Isaure - Buffet en noyer massif et terrazzo premium 160 cm" at bounding box center [123, 365] width 45 height 45
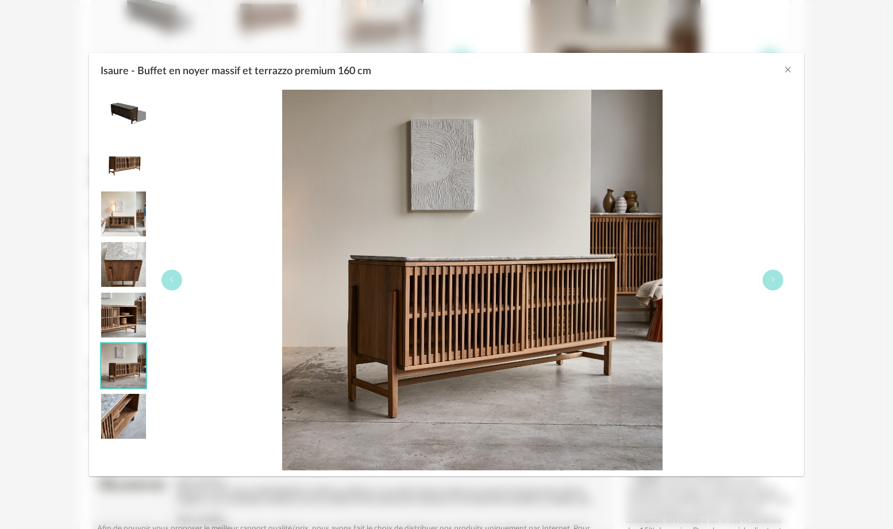
click at [128, 422] on img "Isaure - Buffet en noyer massif et terrazzo premium 160 cm" at bounding box center [123, 416] width 45 height 45
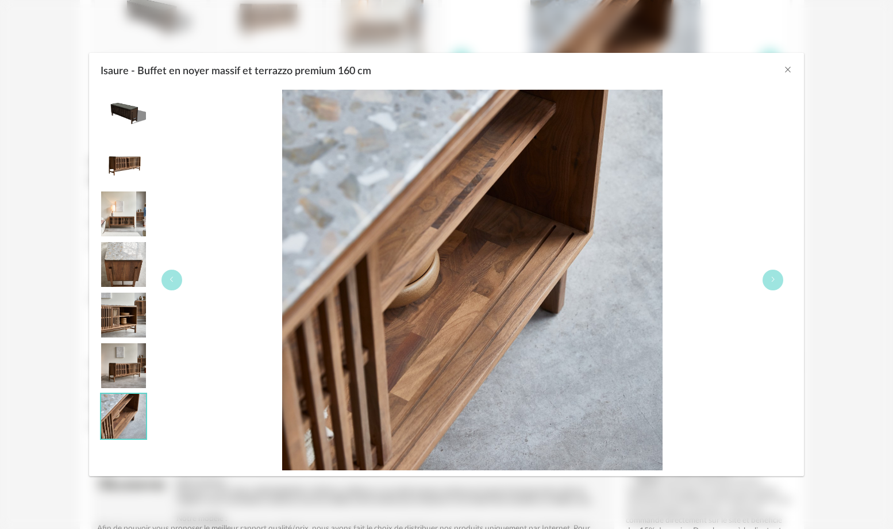
click at [119, 381] on img "Isaure - Buffet en noyer massif et terrazzo premium 160 cm" at bounding box center [123, 365] width 45 height 45
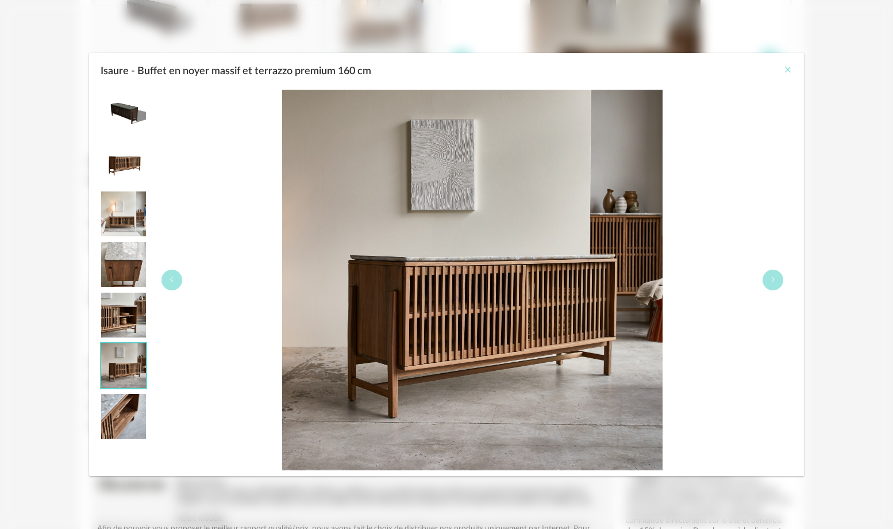
click at [789, 69] on icon "Close" at bounding box center [787, 69] width 9 height 9
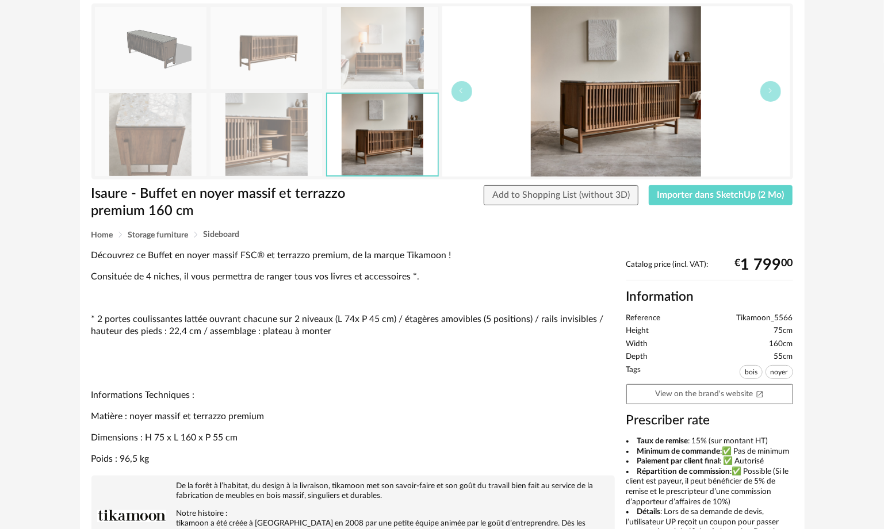
scroll to position [0, 0]
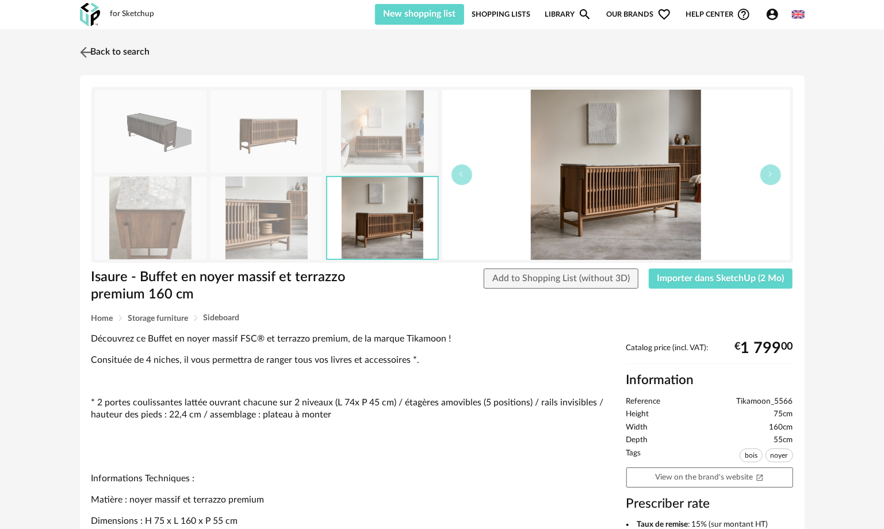
click at [89, 51] on img at bounding box center [85, 52] width 17 height 17
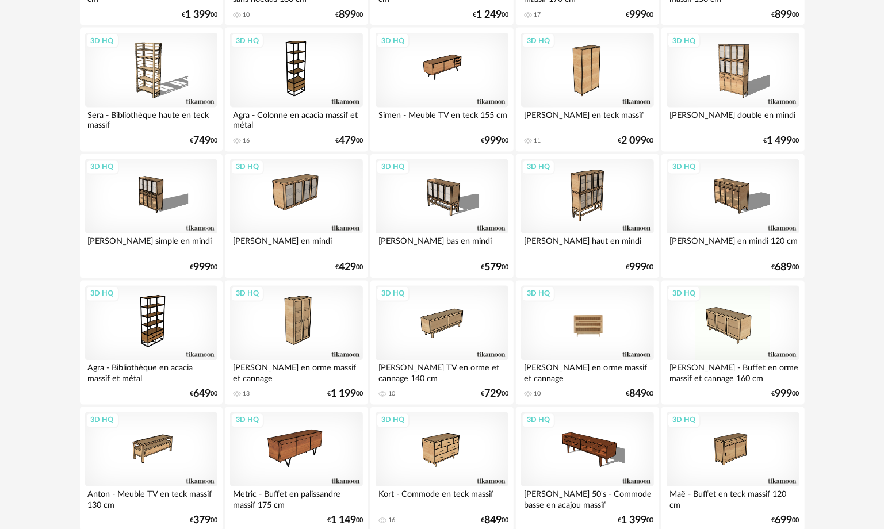
scroll to position [920, 0]
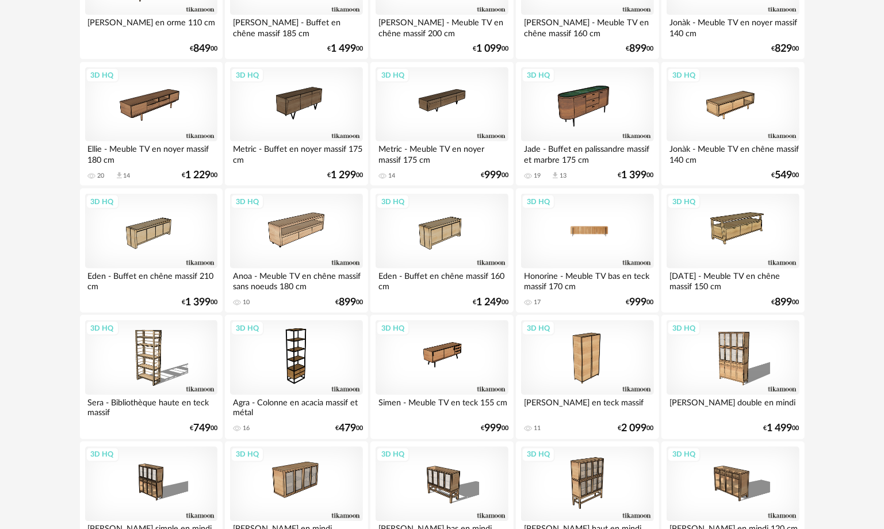
click at [598, 229] on div "3D HQ" at bounding box center [587, 231] width 132 height 75
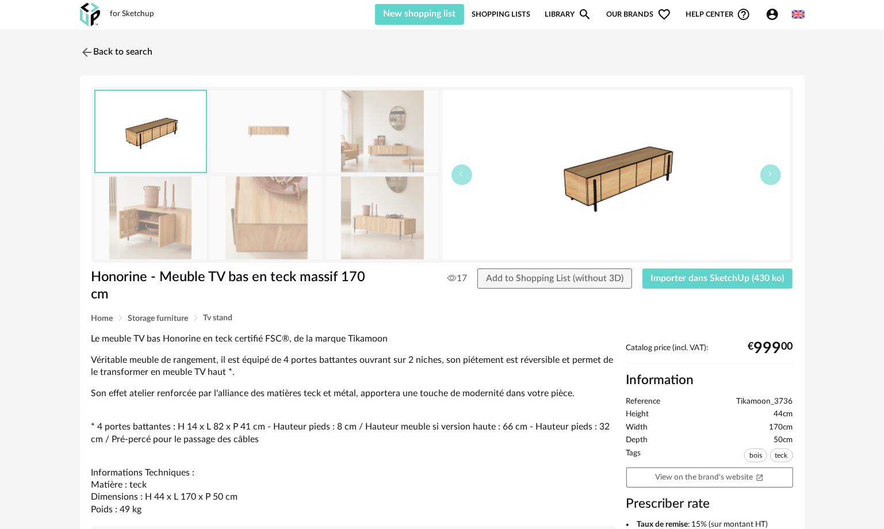
click at [160, 117] on img at bounding box center [150, 131] width 110 height 81
click at [378, 147] on img at bounding box center [383, 131] width 112 height 82
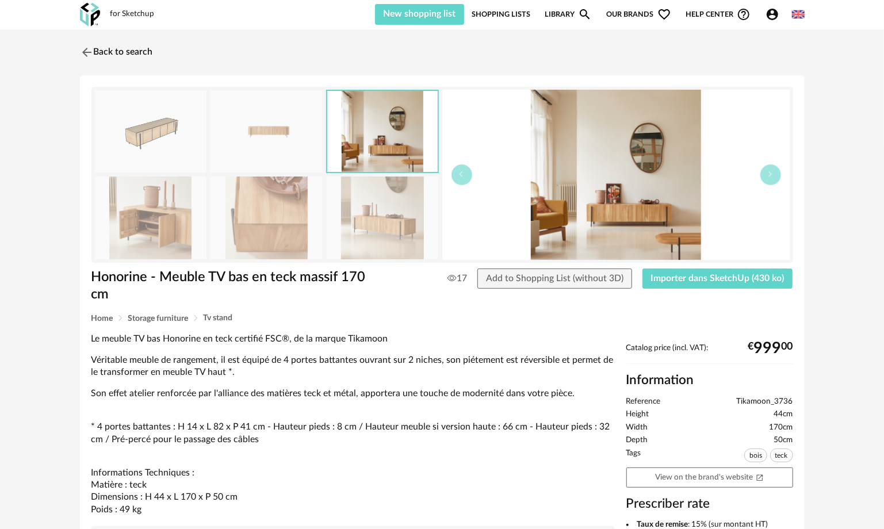
click at [622, 185] on img at bounding box center [616, 175] width 348 height 170
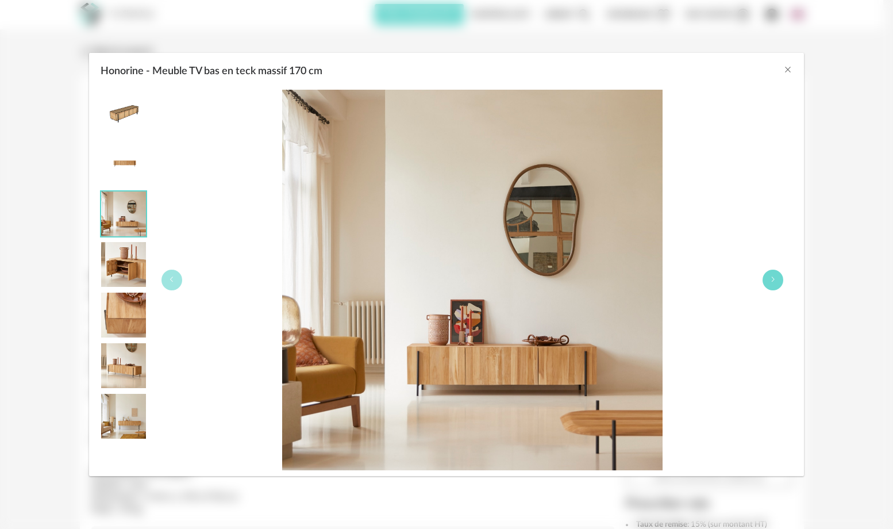
click at [768, 284] on button "Honorine - Meuble TV bas en teck massif 170 cm" at bounding box center [773, 280] width 21 height 21
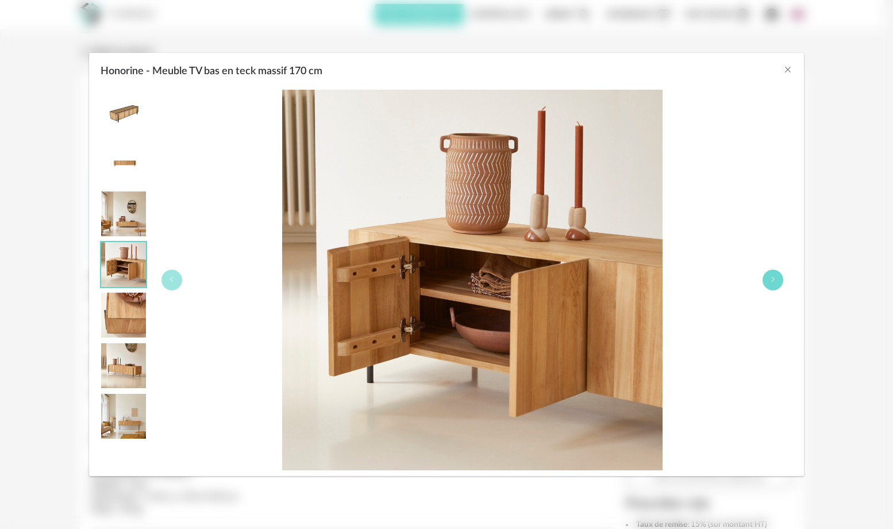
click at [774, 281] on icon "Honorine - Meuble TV bas en teck massif 170 cm" at bounding box center [773, 279] width 7 height 7
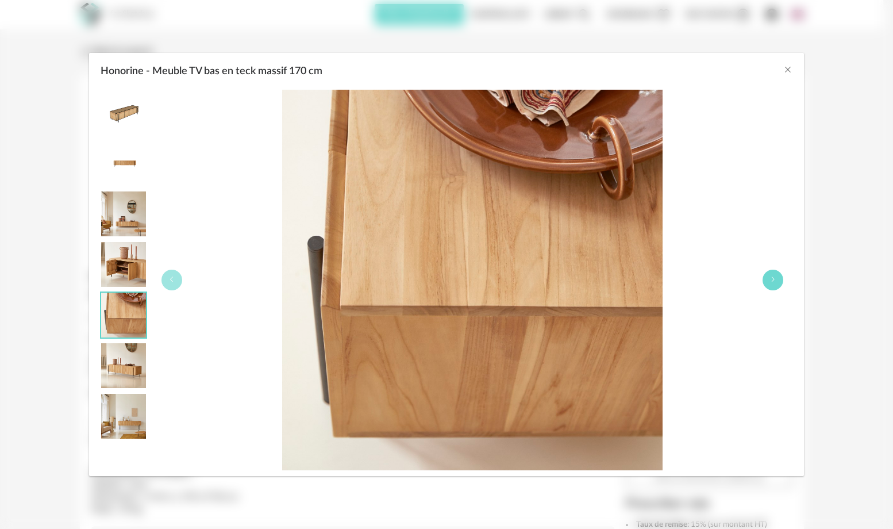
click at [772, 281] on icon "Honorine - Meuble TV bas en teck massif 170 cm" at bounding box center [773, 279] width 7 height 7
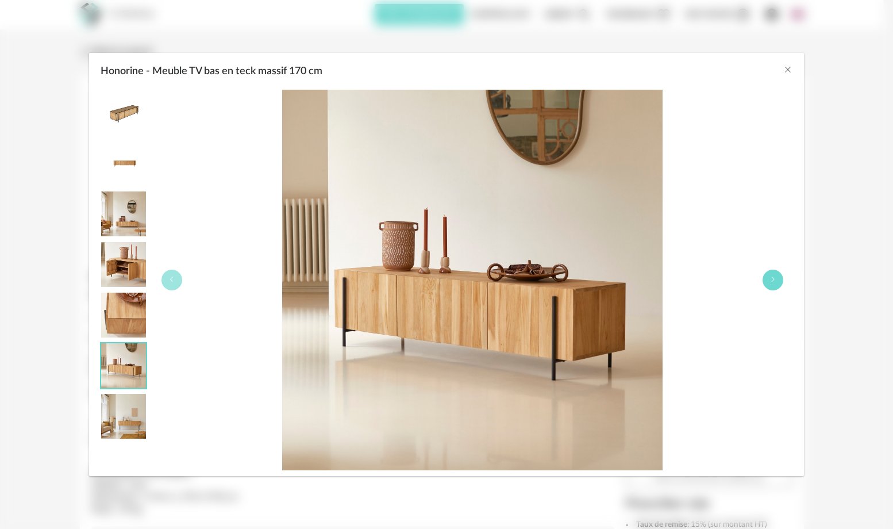
click at [771, 281] on icon "Honorine - Meuble TV bas en teck massif 170 cm" at bounding box center [773, 279] width 7 height 7
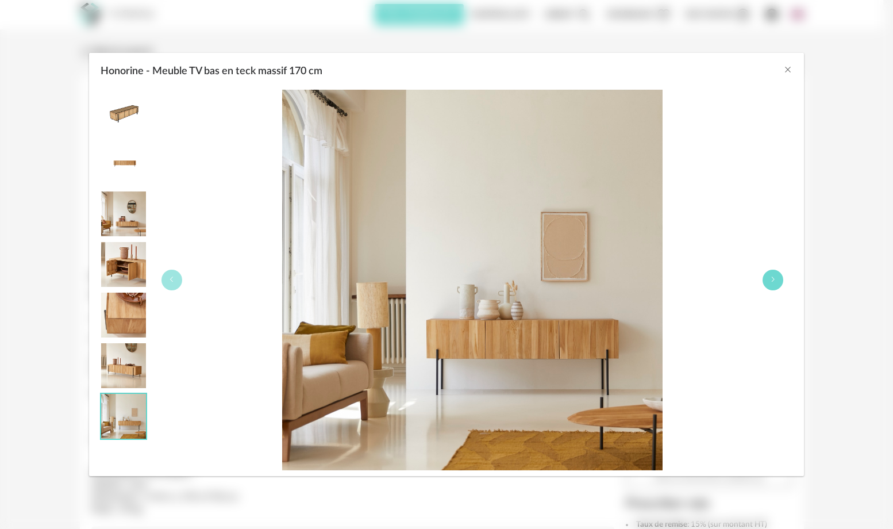
click at [771, 281] on icon "Honorine - Meuble TV bas en teck massif 170 cm" at bounding box center [773, 279] width 7 height 7
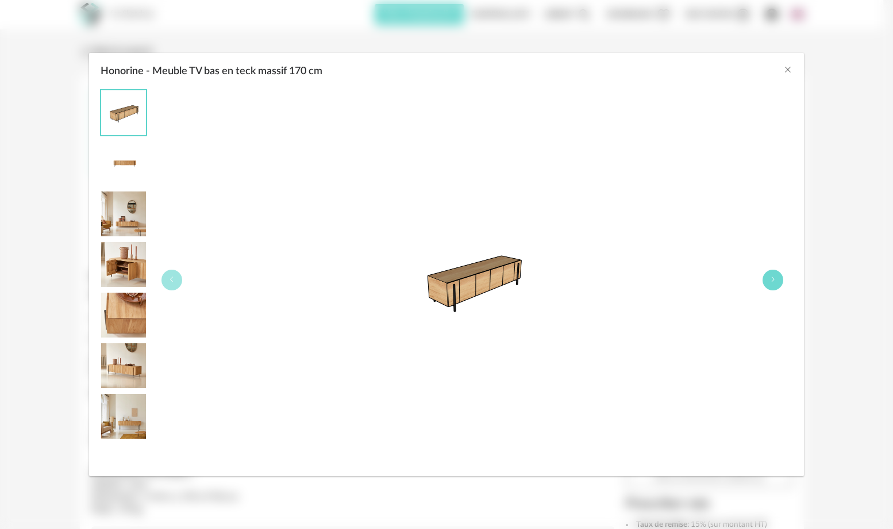
click at [771, 281] on icon "Honorine - Meuble TV bas en teck massif 170 cm" at bounding box center [773, 279] width 7 height 7
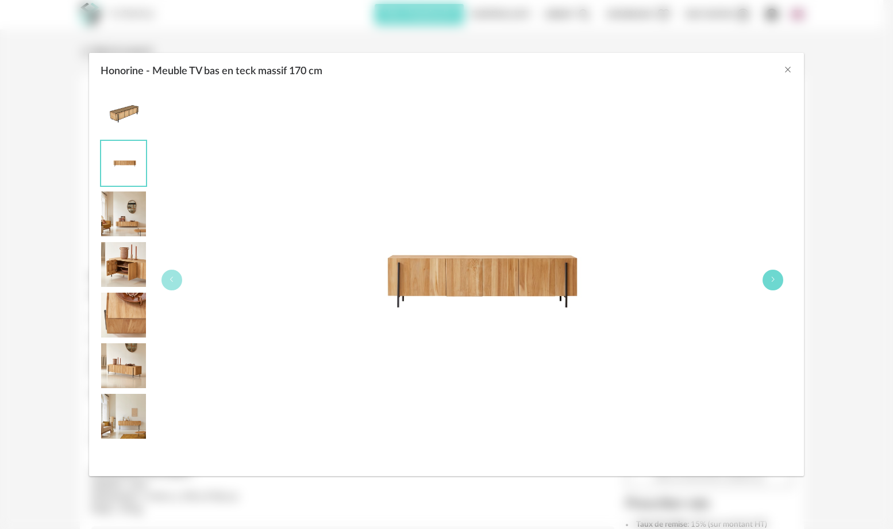
click at [775, 283] on button "Honorine - Meuble TV bas en teck massif 170 cm" at bounding box center [773, 280] width 21 height 21
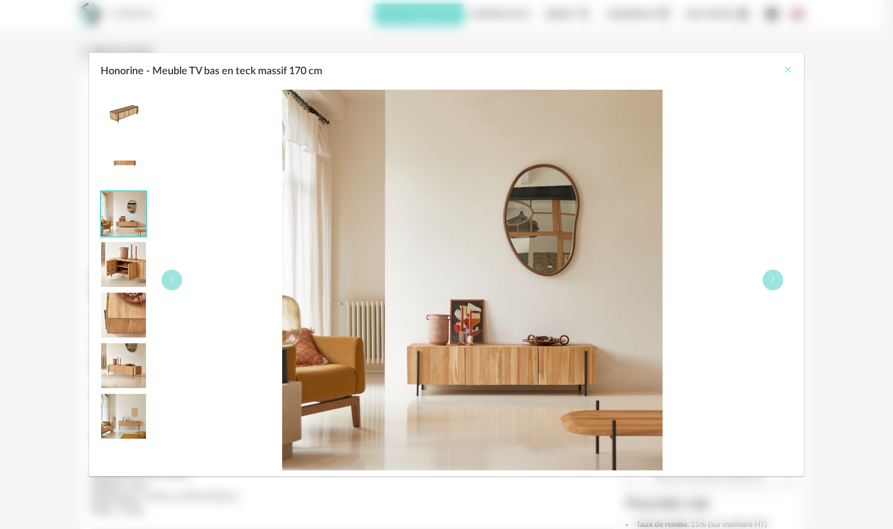
click at [785, 65] on icon "Close" at bounding box center [787, 69] width 9 height 9
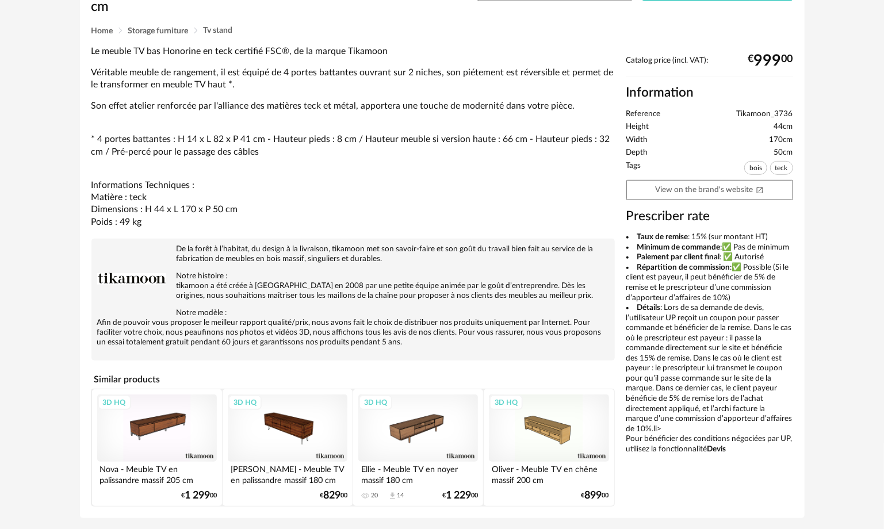
scroll to position [322, 0]
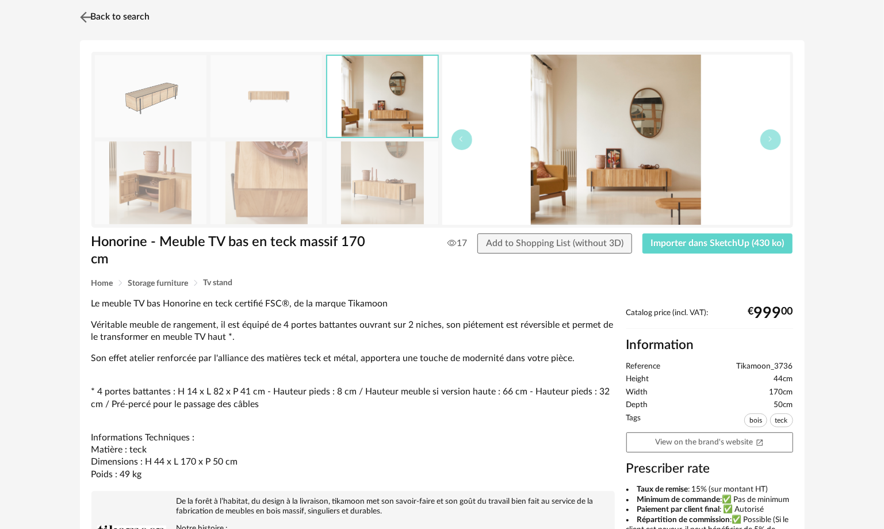
click at [82, 17] on img at bounding box center [85, 17] width 17 height 17
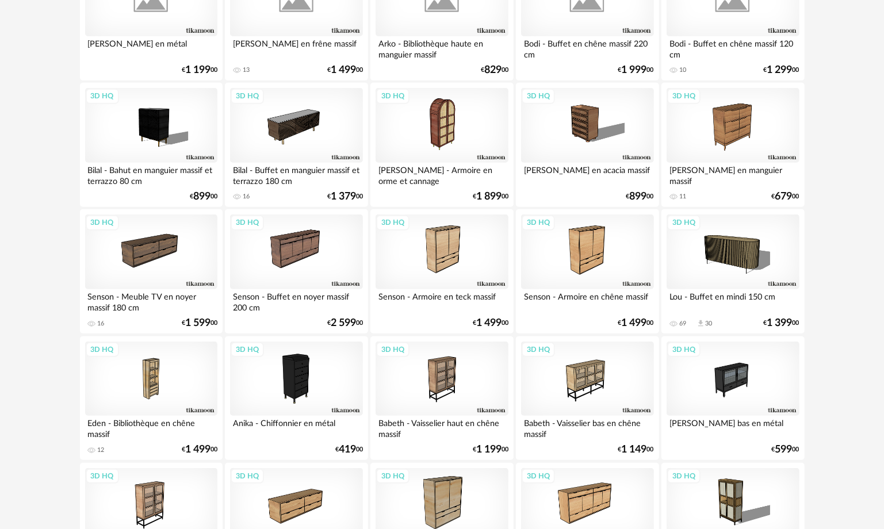
scroll to position [139, 0]
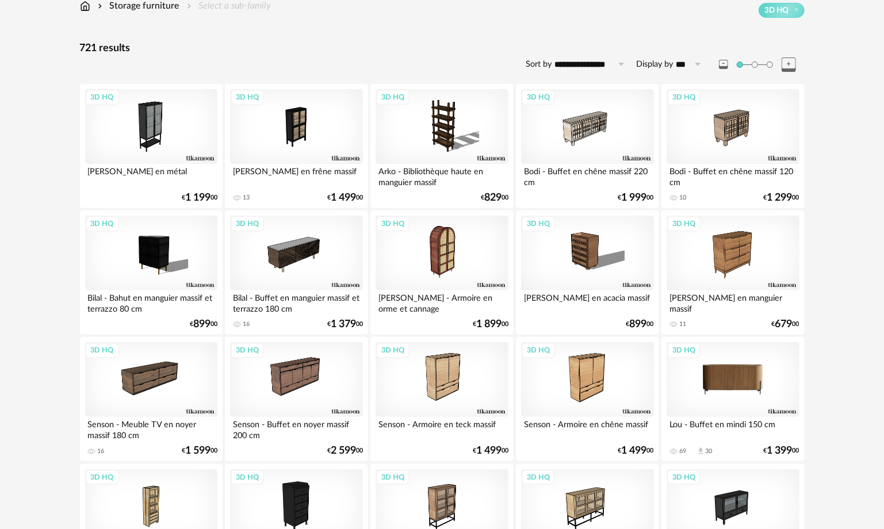
click at [732, 382] on div "3D HQ" at bounding box center [732, 379] width 132 height 75
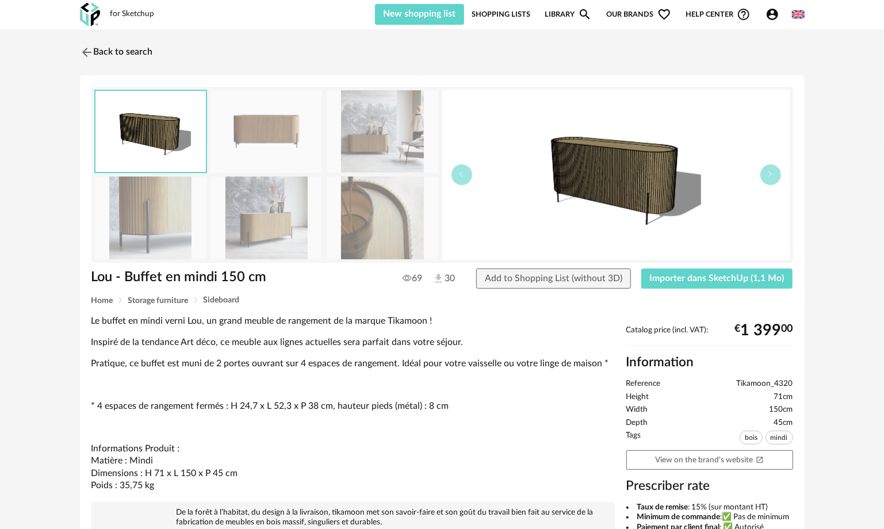
click at [401, 107] on img at bounding box center [383, 131] width 112 height 82
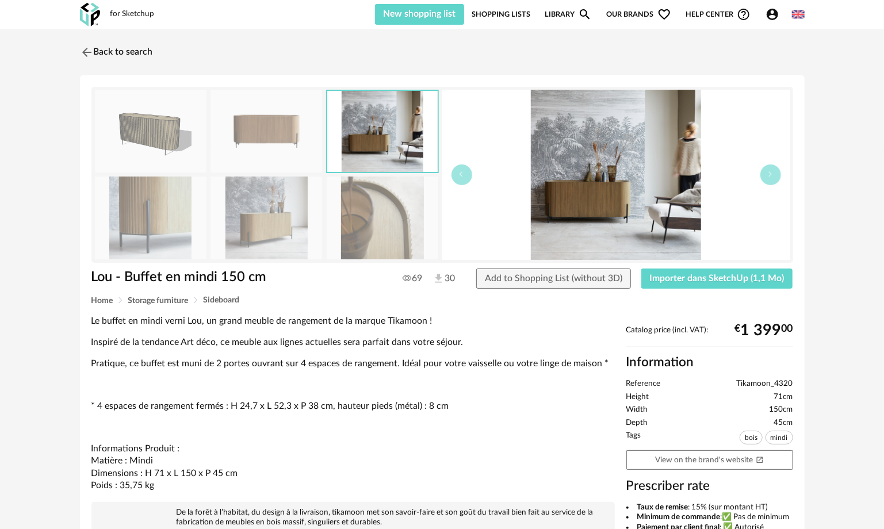
click at [304, 128] on img at bounding box center [266, 131] width 112 height 82
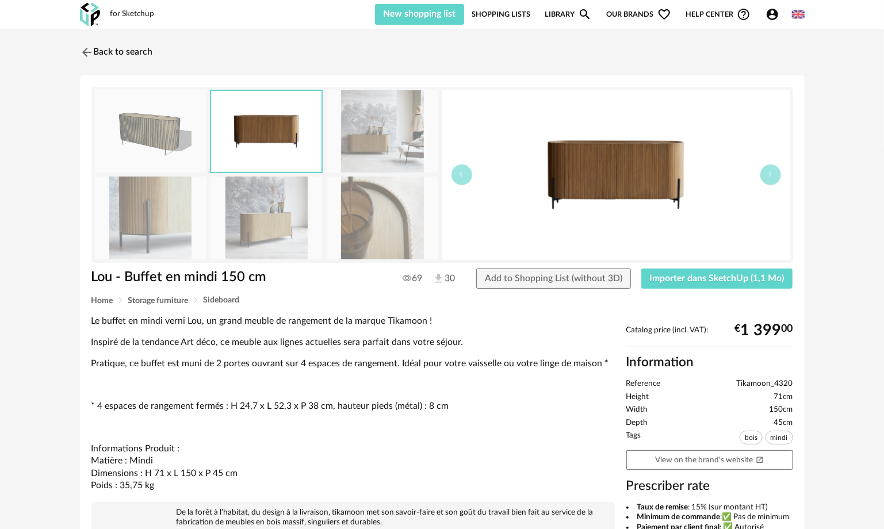
click at [156, 128] on img at bounding box center [151, 131] width 112 height 82
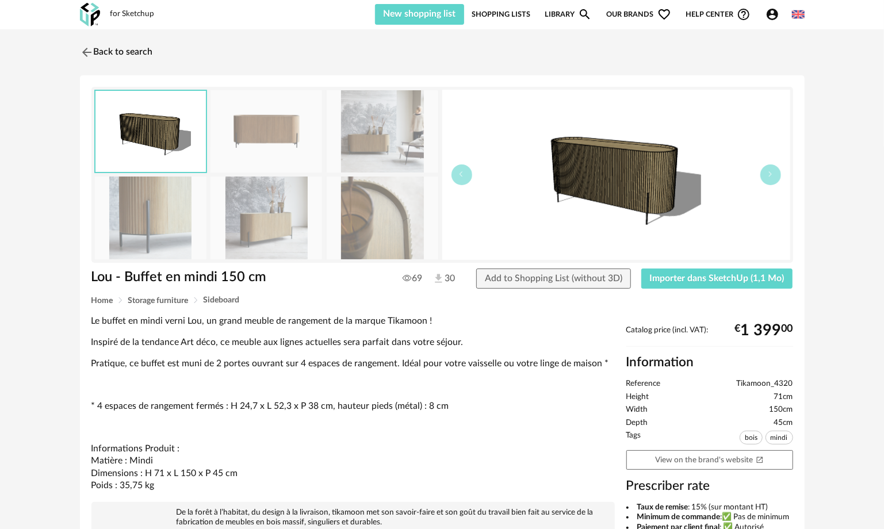
click at [148, 210] on img at bounding box center [151, 217] width 112 height 82
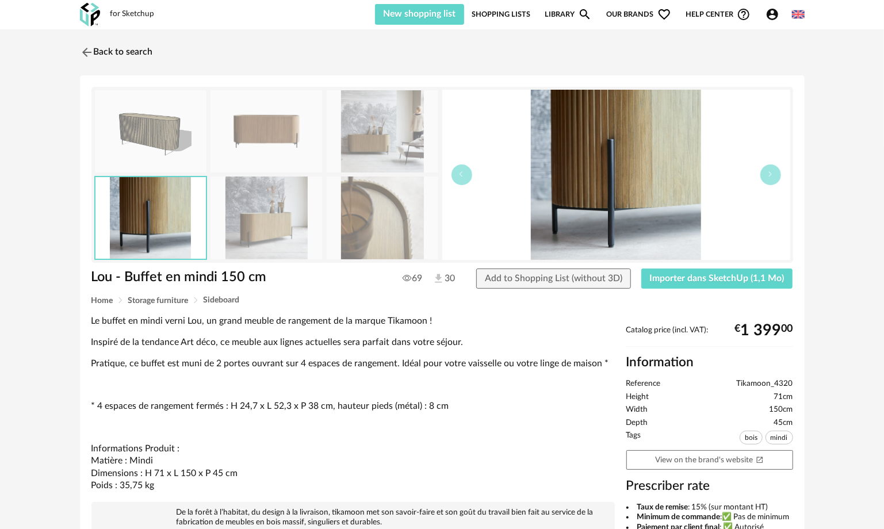
click at [275, 226] on img at bounding box center [266, 217] width 112 height 82
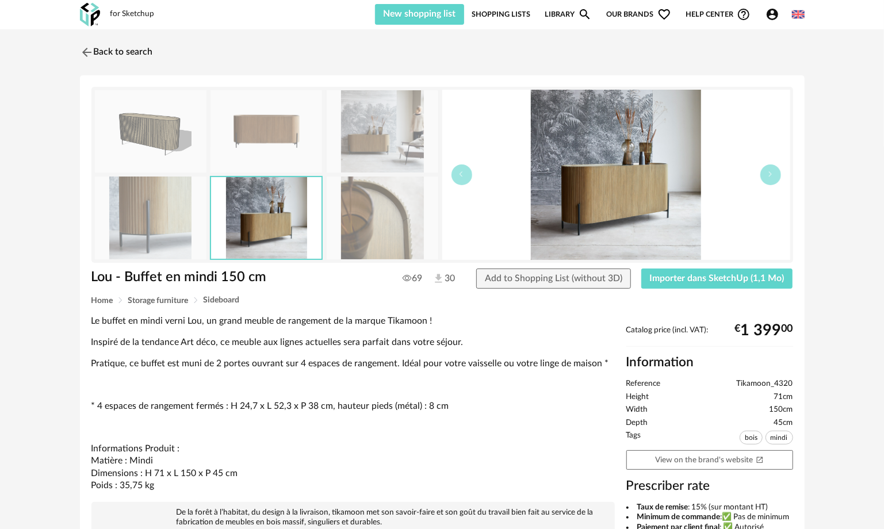
click at [647, 182] on img at bounding box center [616, 175] width 348 height 170
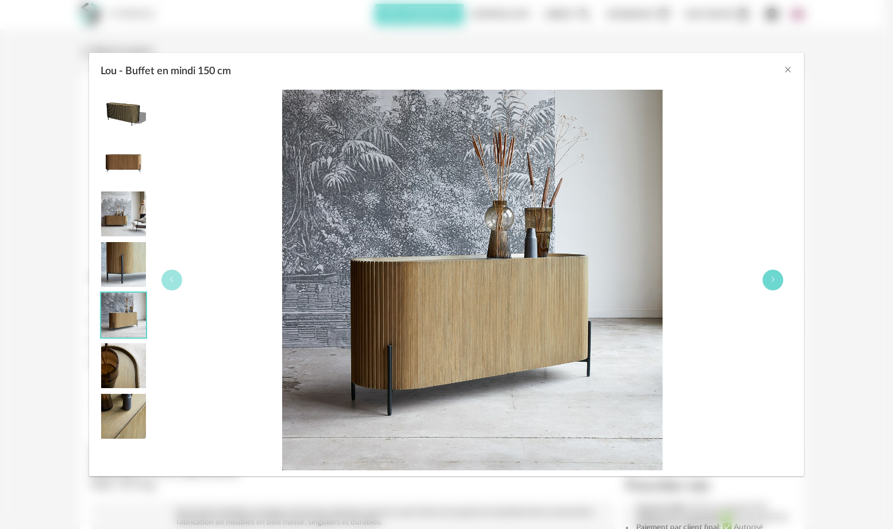
click at [767, 277] on button "Lou - Buffet en mindi 150 cm" at bounding box center [773, 280] width 21 height 21
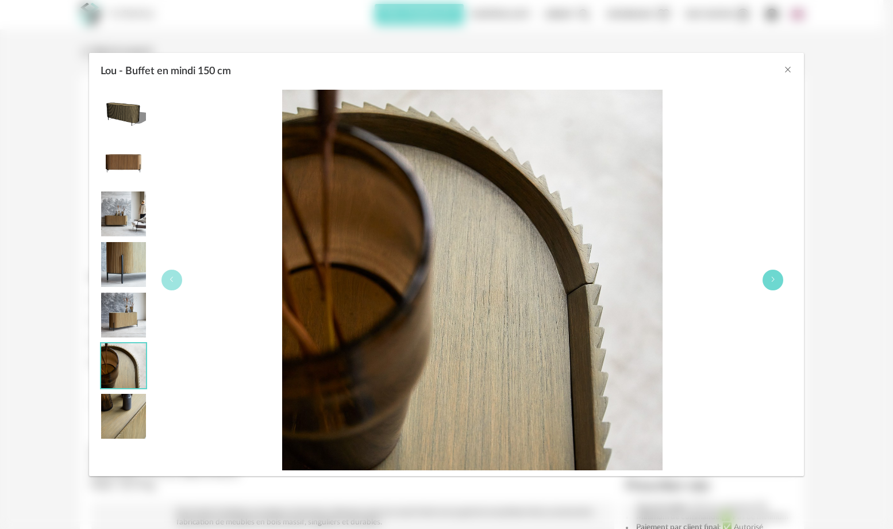
click at [766, 277] on button "Lou - Buffet en mindi 150 cm" at bounding box center [773, 280] width 21 height 21
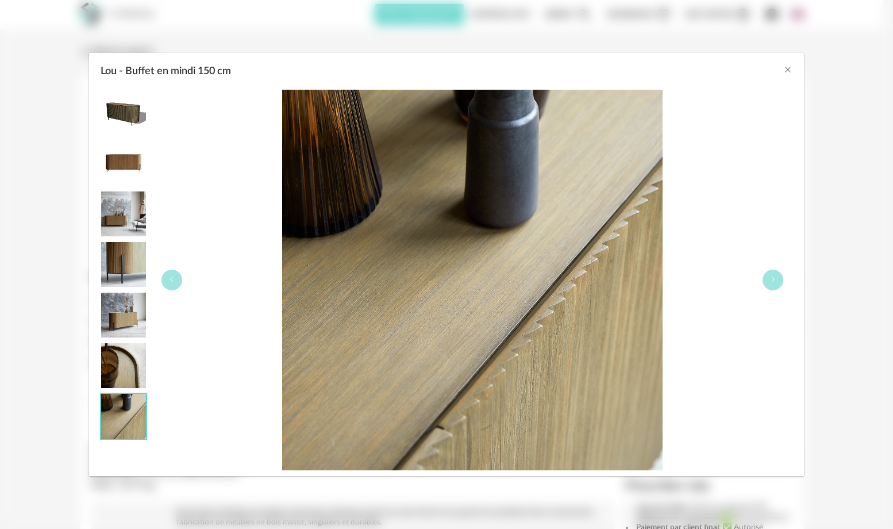
click at [747, 263] on div "Lou - Buffet en mindi 150 cm" at bounding box center [472, 280] width 640 height 381
click at [774, 276] on icon "Lou - Buffet en mindi 150 cm" at bounding box center [773, 279] width 7 height 7
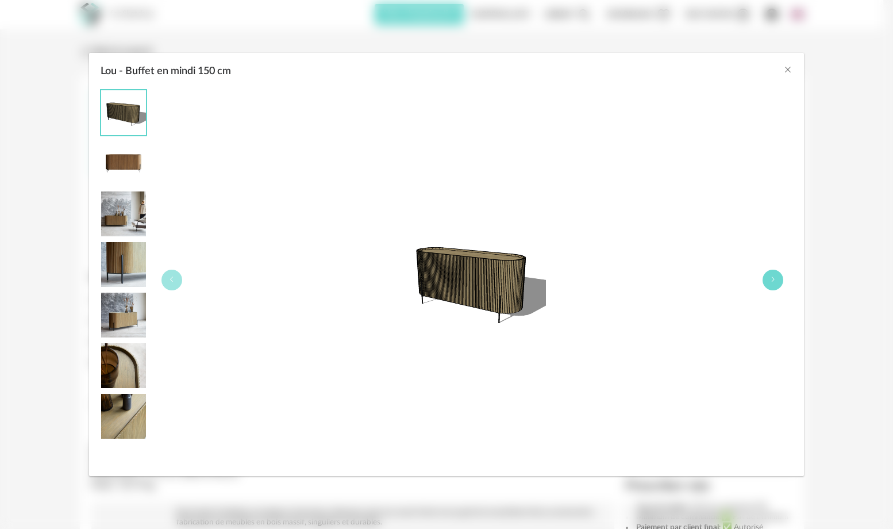
click at [774, 282] on button "Lou - Buffet en mindi 150 cm" at bounding box center [773, 280] width 21 height 21
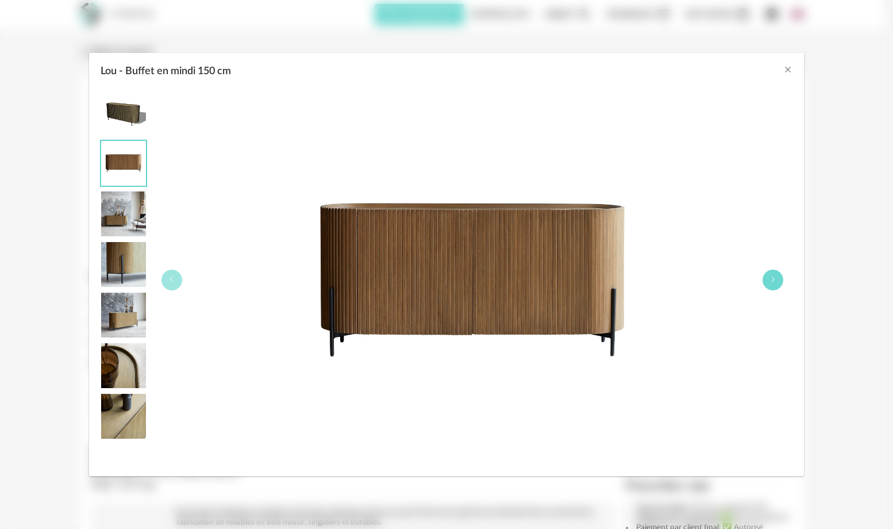
click at [774, 282] on button "Lou - Buffet en mindi 150 cm" at bounding box center [773, 280] width 21 height 21
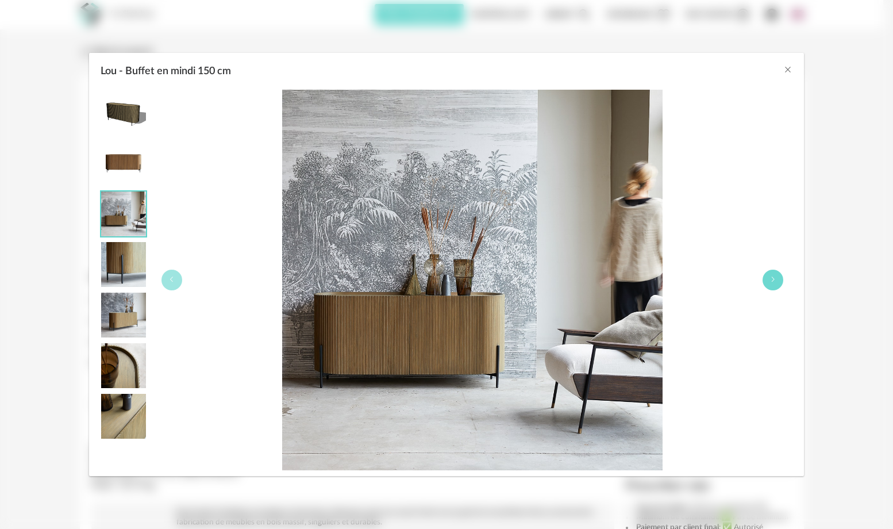
click at [769, 279] on button "Lou - Buffet en mindi 150 cm" at bounding box center [773, 280] width 21 height 21
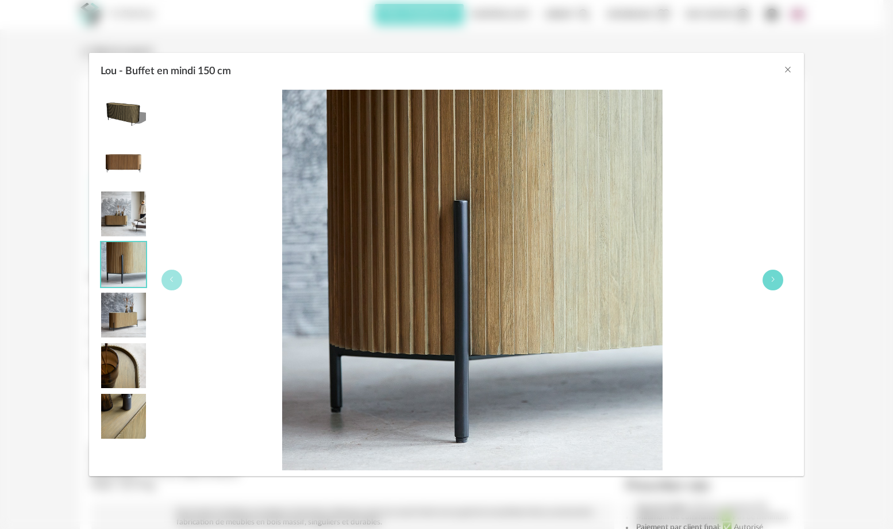
click at [768, 278] on button "Lou - Buffet en mindi 150 cm" at bounding box center [773, 280] width 21 height 21
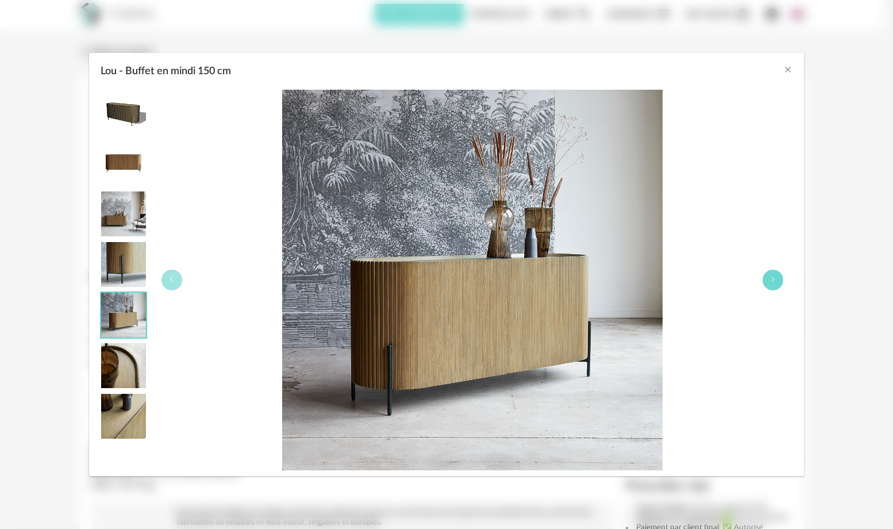
click at [768, 278] on button "Lou - Buffet en mindi 150 cm" at bounding box center [773, 280] width 21 height 21
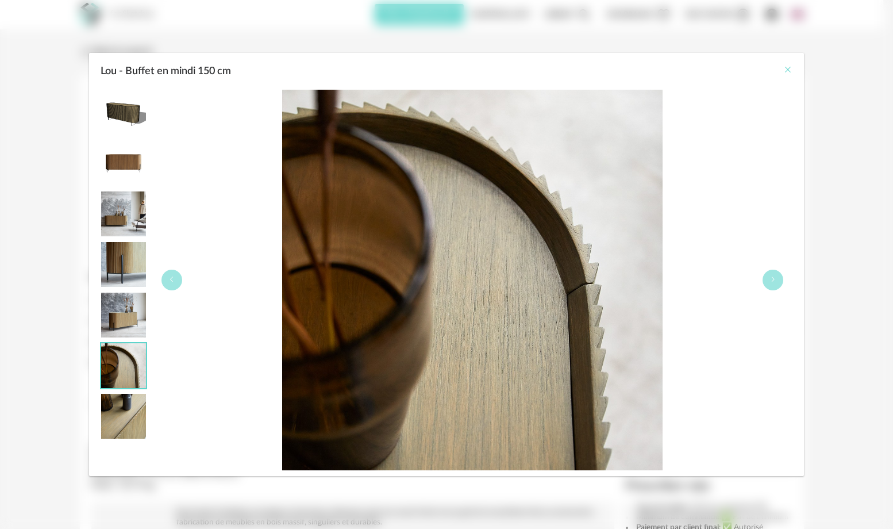
click at [790, 71] on div "Lou - Buffet en mindi 150 cm" at bounding box center [446, 68] width 715 height 31
click at [789, 71] on icon "Close" at bounding box center [787, 69] width 9 height 9
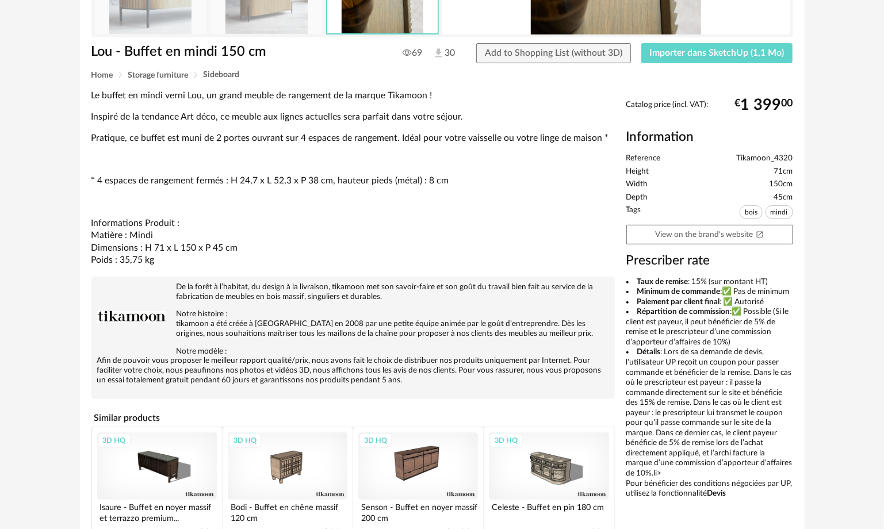
scroll to position [299, 0]
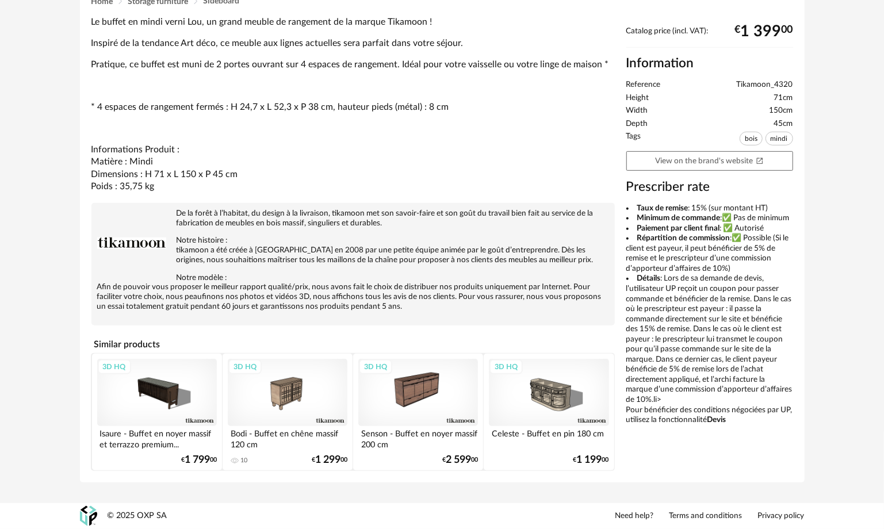
click at [177, 395] on div "3D HQ" at bounding box center [157, 392] width 120 height 67
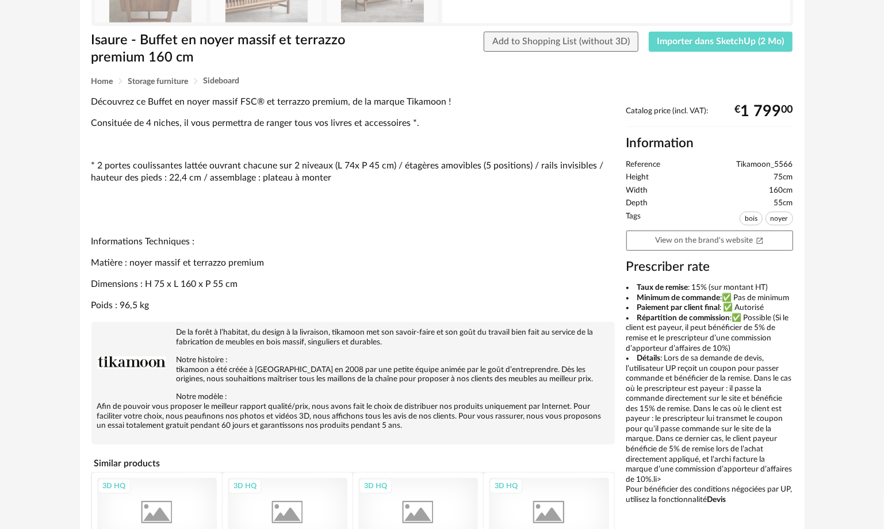
scroll to position [345, 0]
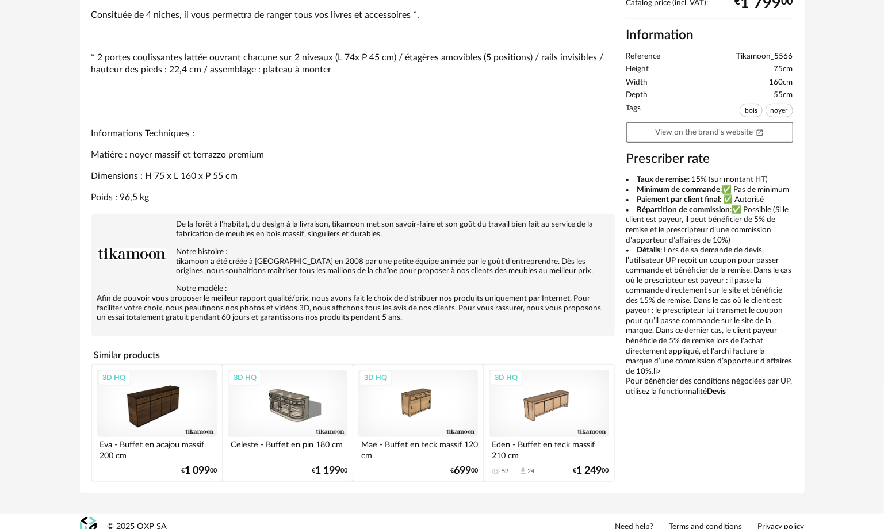
click at [543, 411] on div "3D HQ" at bounding box center [549, 403] width 120 height 67
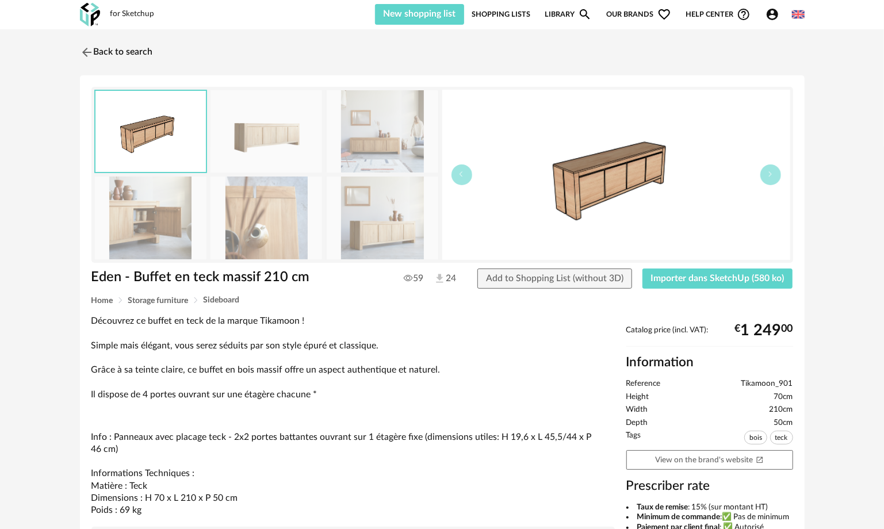
click at [389, 228] on img at bounding box center [383, 217] width 112 height 82
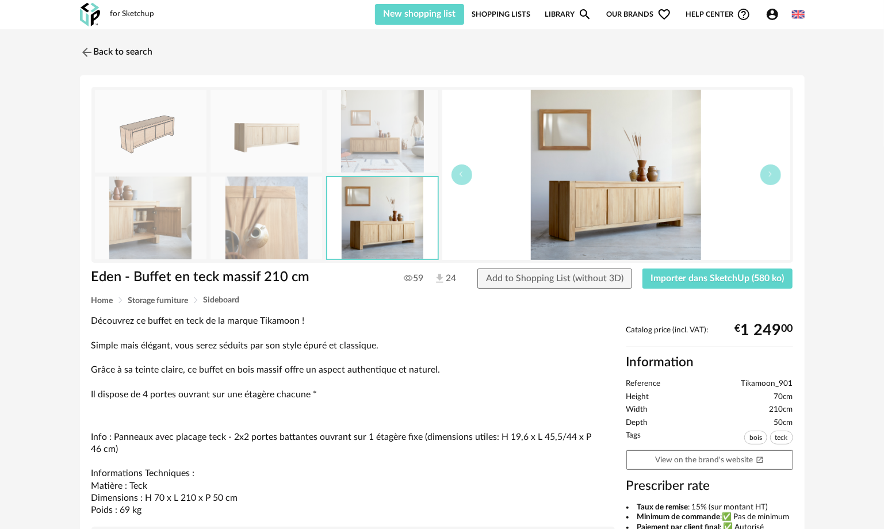
click at [382, 139] on img at bounding box center [383, 131] width 112 height 82
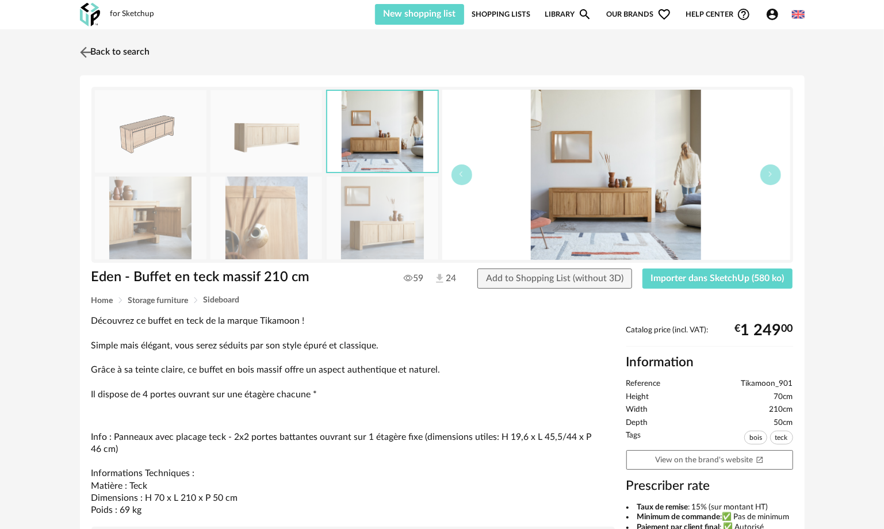
click at [90, 44] on img at bounding box center [85, 52] width 17 height 17
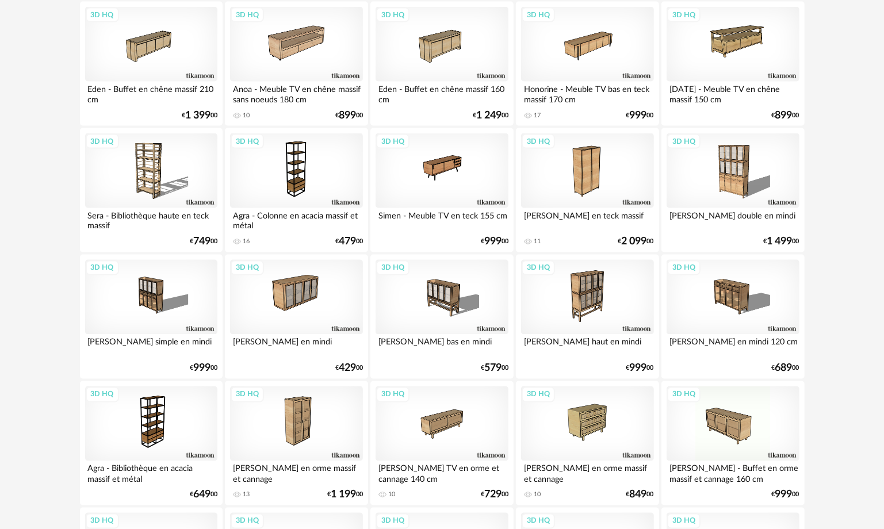
scroll to position [920, 0]
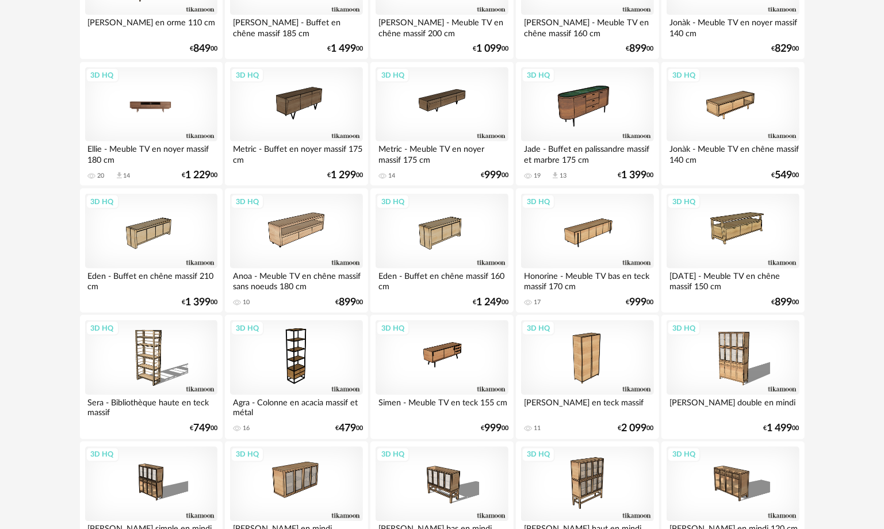
click at [168, 93] on div "3D HQ" at bounding box center [151, 104] width 132 height 75
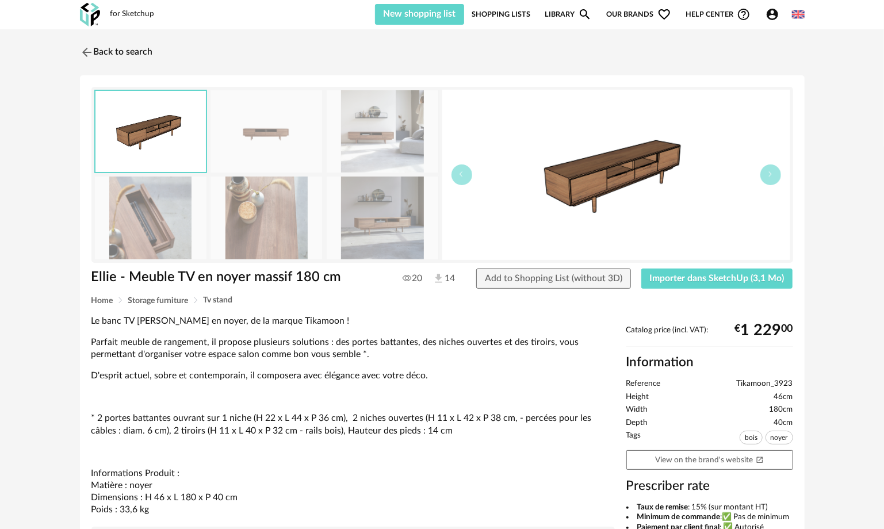
click at [389, 235] on img at bounding box center [383, 217] width 112 height 82
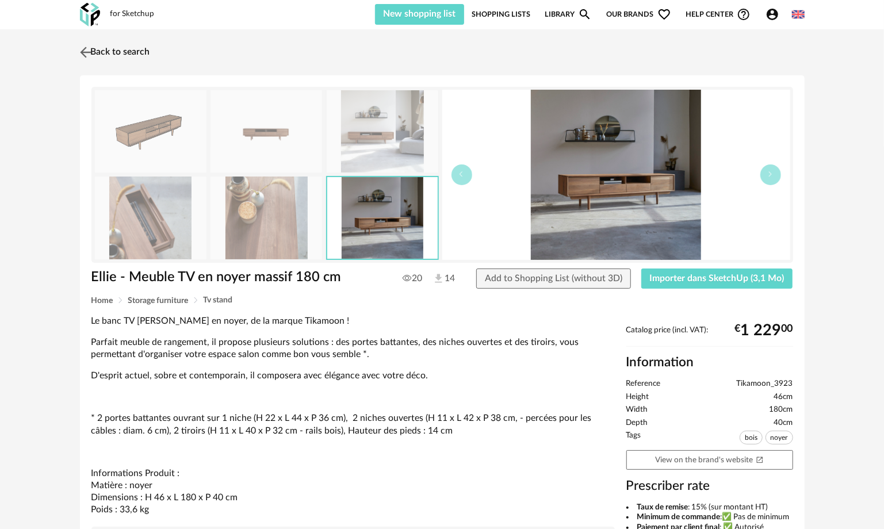
click at [86, 43] on link "Back to search" at bounding box center [113, 52] width 73 height 25
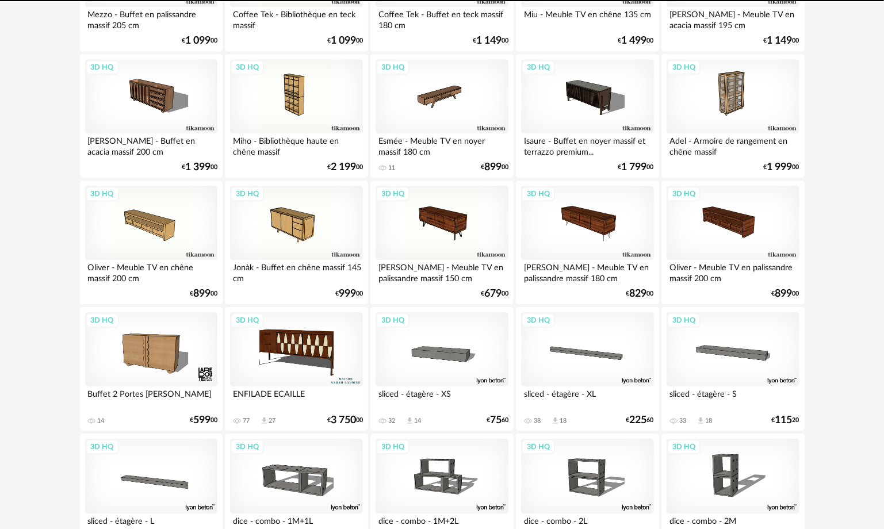
scroll to position [2299, 0]
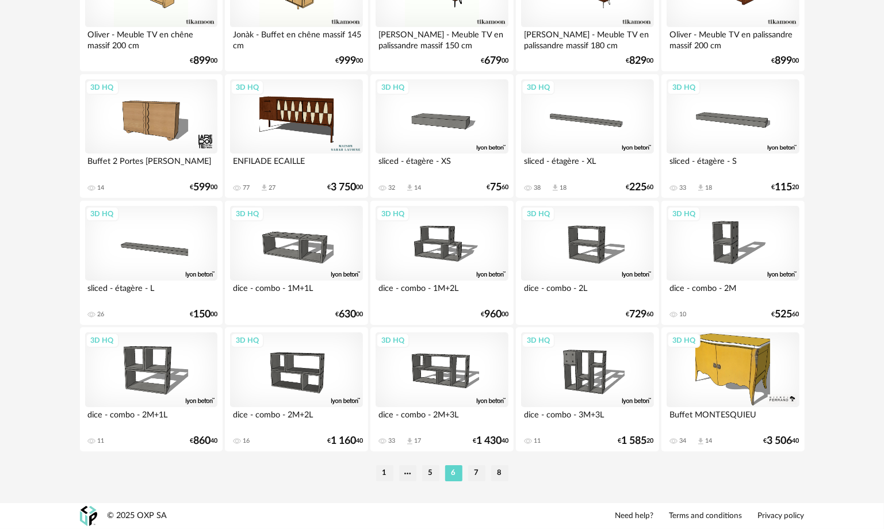
click at [479, 468] on li "7" at bounding box center [476, 473] width 17 height 16
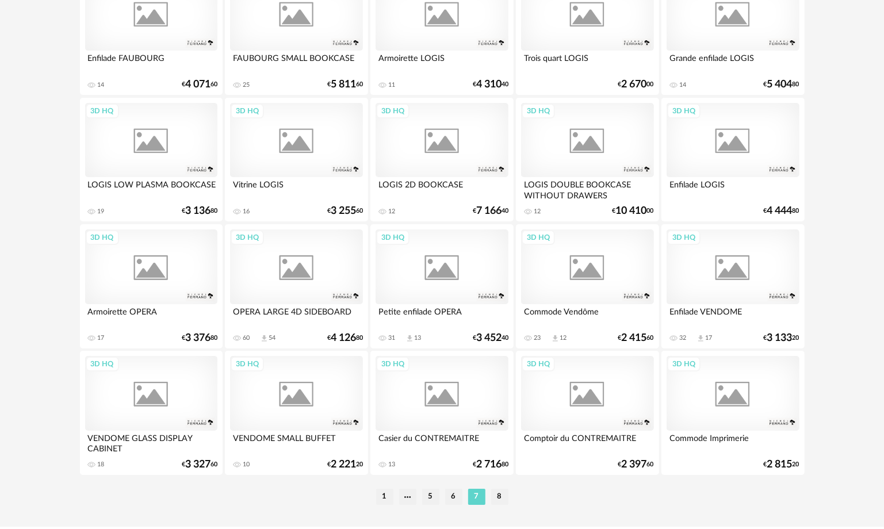
scroll to position [2299, 0]
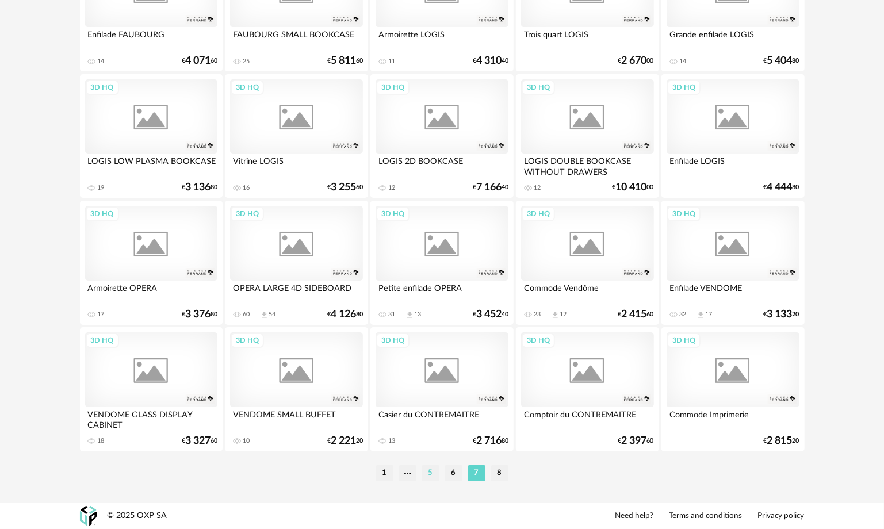
click at [427, 473] on li "5" at bounding box center [430, 473] width 17 height 16
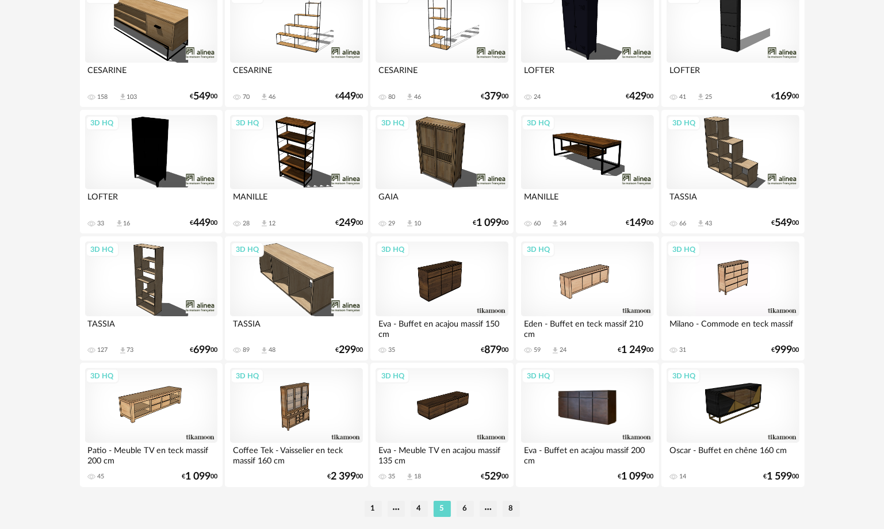
scroll to position [2299, 0]
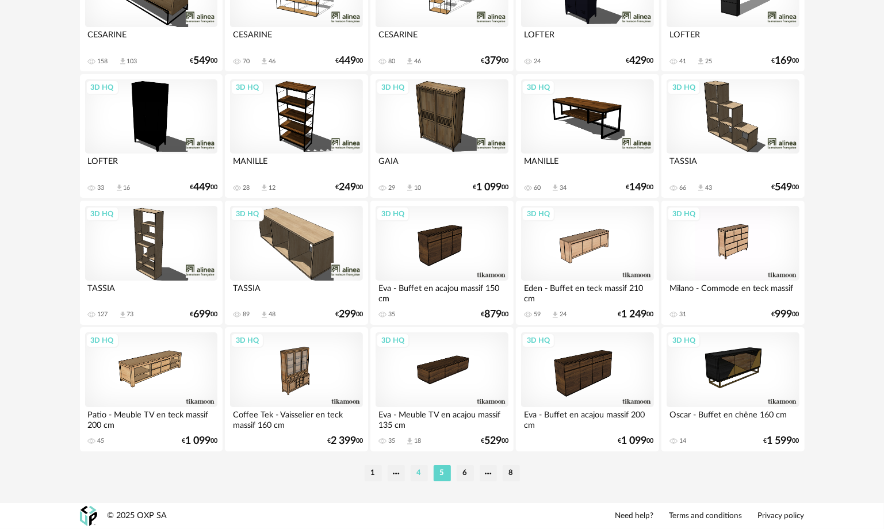
click at [421, 473] on li "4" at bounding box center [418, 473] width 17 height 16
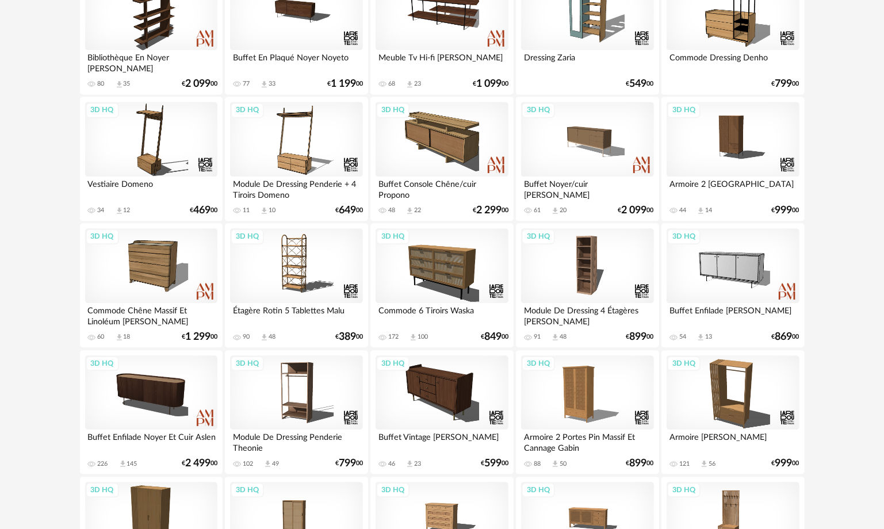
scroll to position [1495, 0]
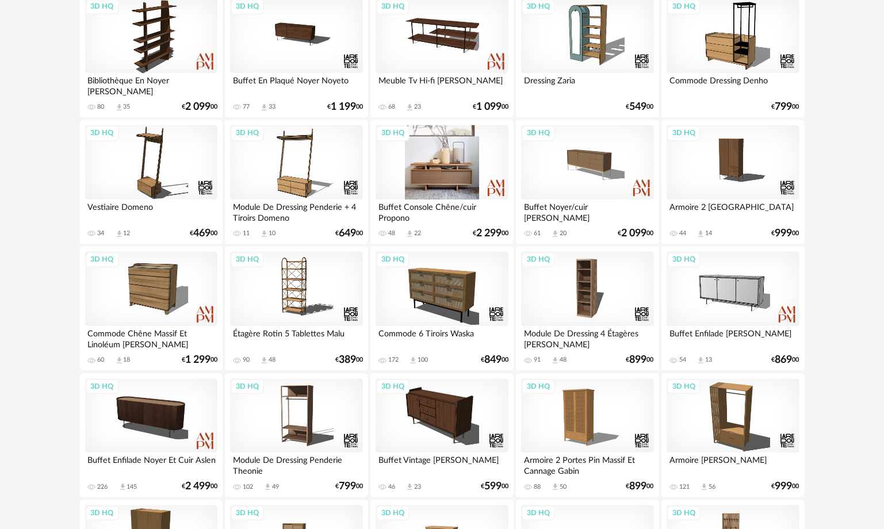
click at [452, 160] on div "3D HQ" at bounding box center [441, 162] width 132 height 75
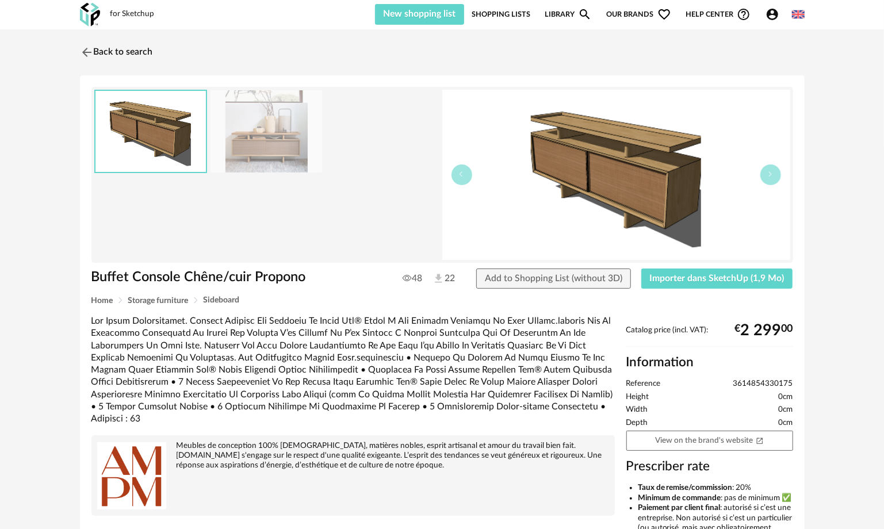
click at [270, 141] on img at bounding box center [266, 131] width 112 height 82
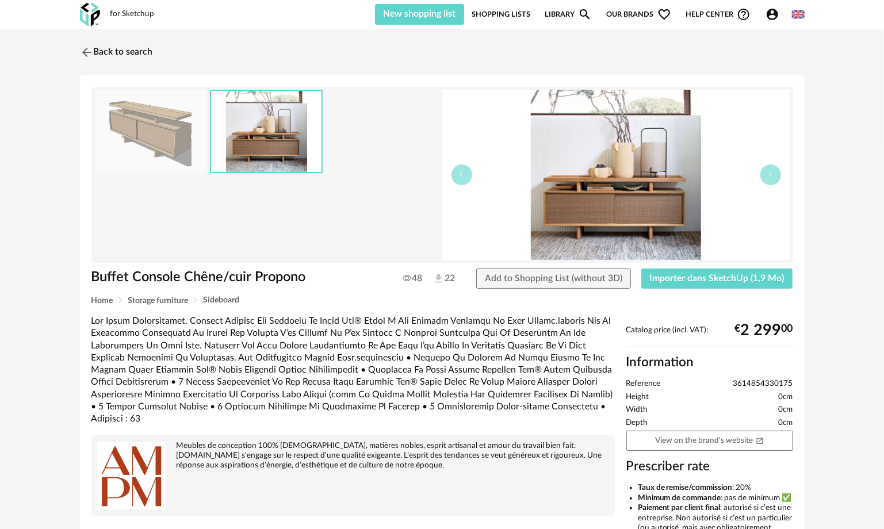
click at [623, 200] on img at bounding box center [616, 175] width 348 height 170
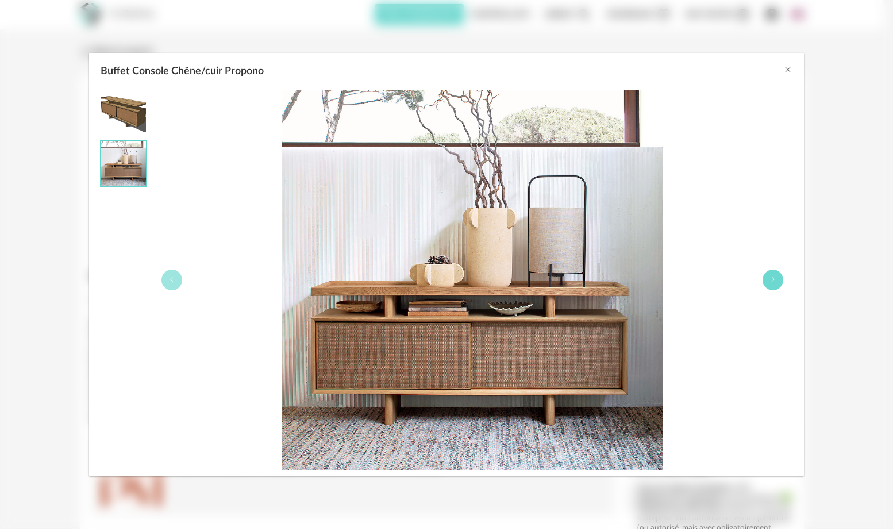
click at [773, 278] on icon "Buffet Console Chêne/cuir Propono" at bounding box center [773, 279] width 7 height 7
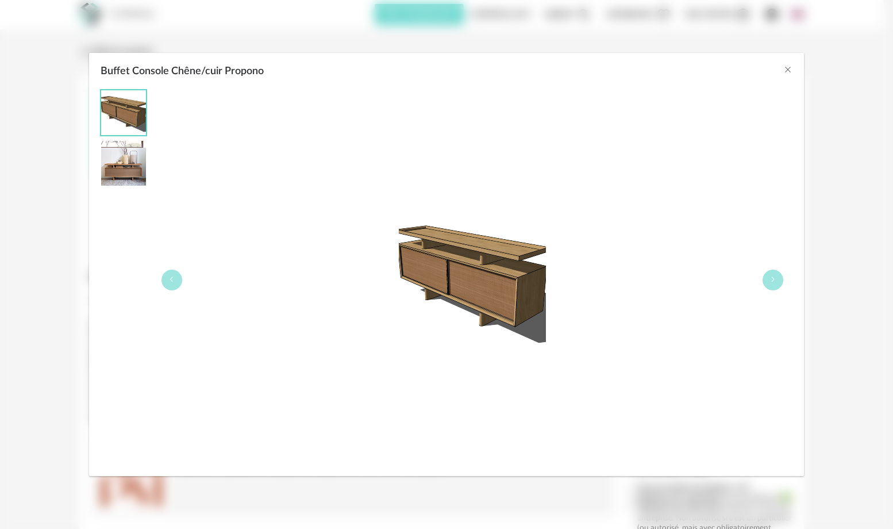
click at [168, 267] on div "Buffet Console Chêne/cuir Propono" at bounding box center [472, 280] width 640 height 381
click at [171, 285] on button "Buffet Console Chêne/cuir Propono" at bounding box center [172, 280] width 21 height 21
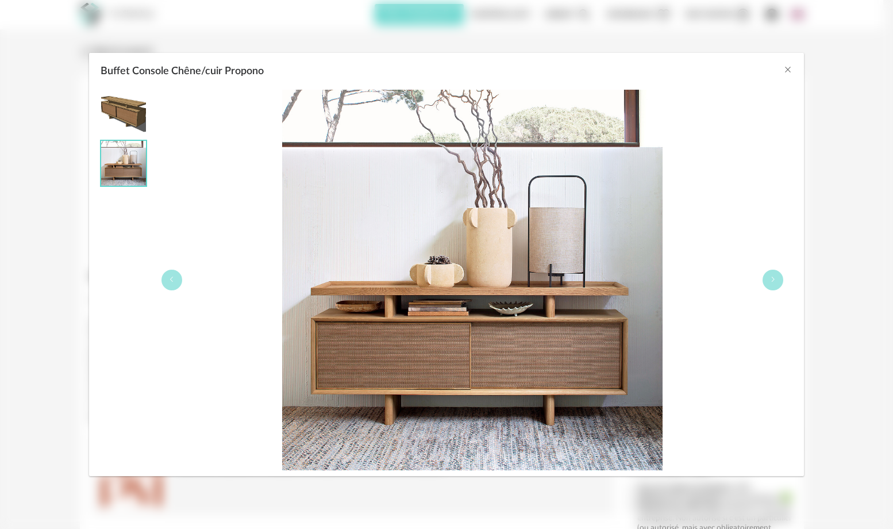
click at [792, 68] on div "Buffet Console Chêne/cuir Propono" at bounding box center [446, 68] width 715 height 31
click at [786, 68] on icon "Close" at bounding box center [787, 69] width 9 height 9
